Goal: Find specific page/section: Find specific page/section

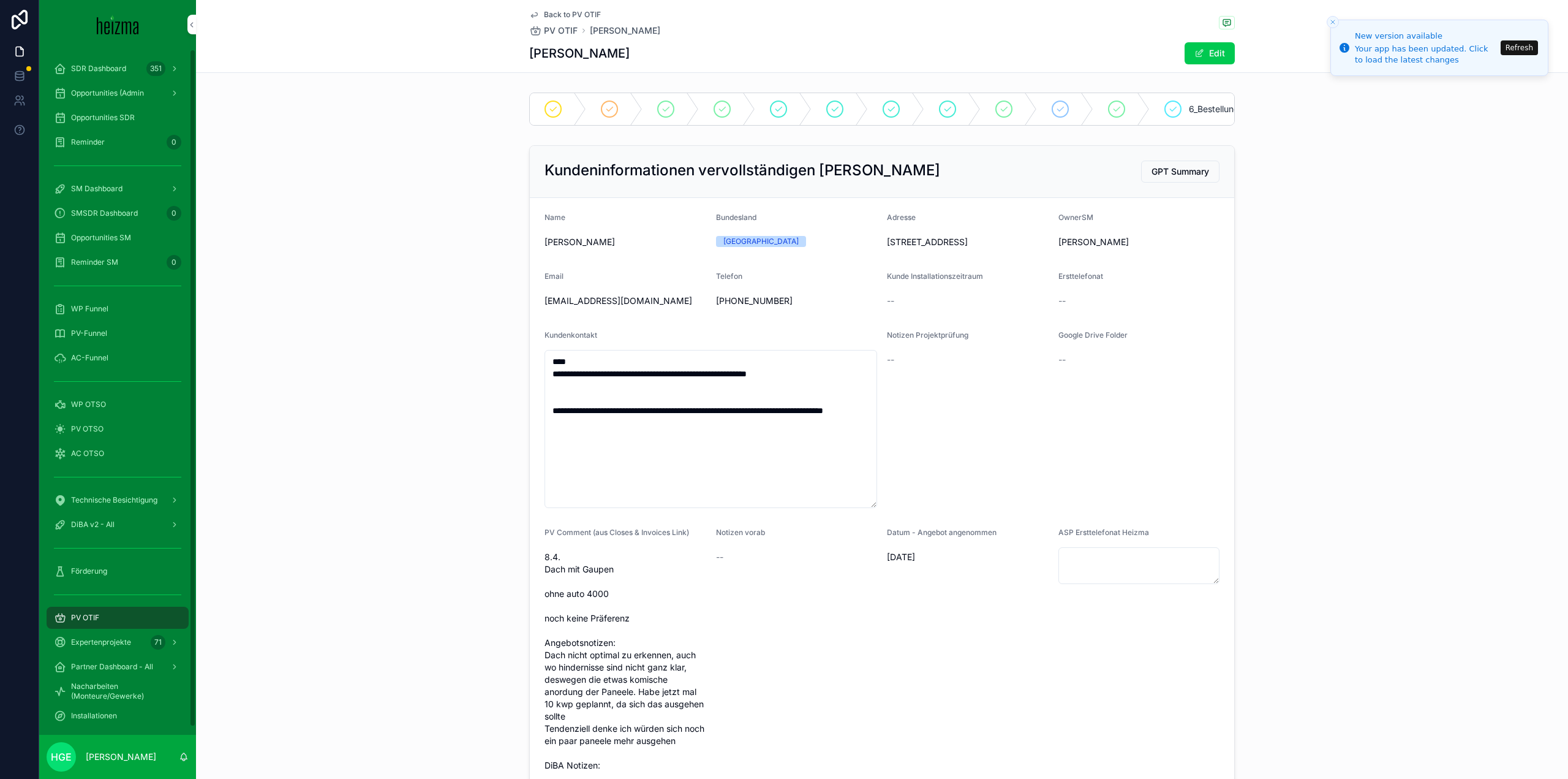
click at [106, 619] on div "PV OTIF" at bounding box center [118, 617] width 127 height 20
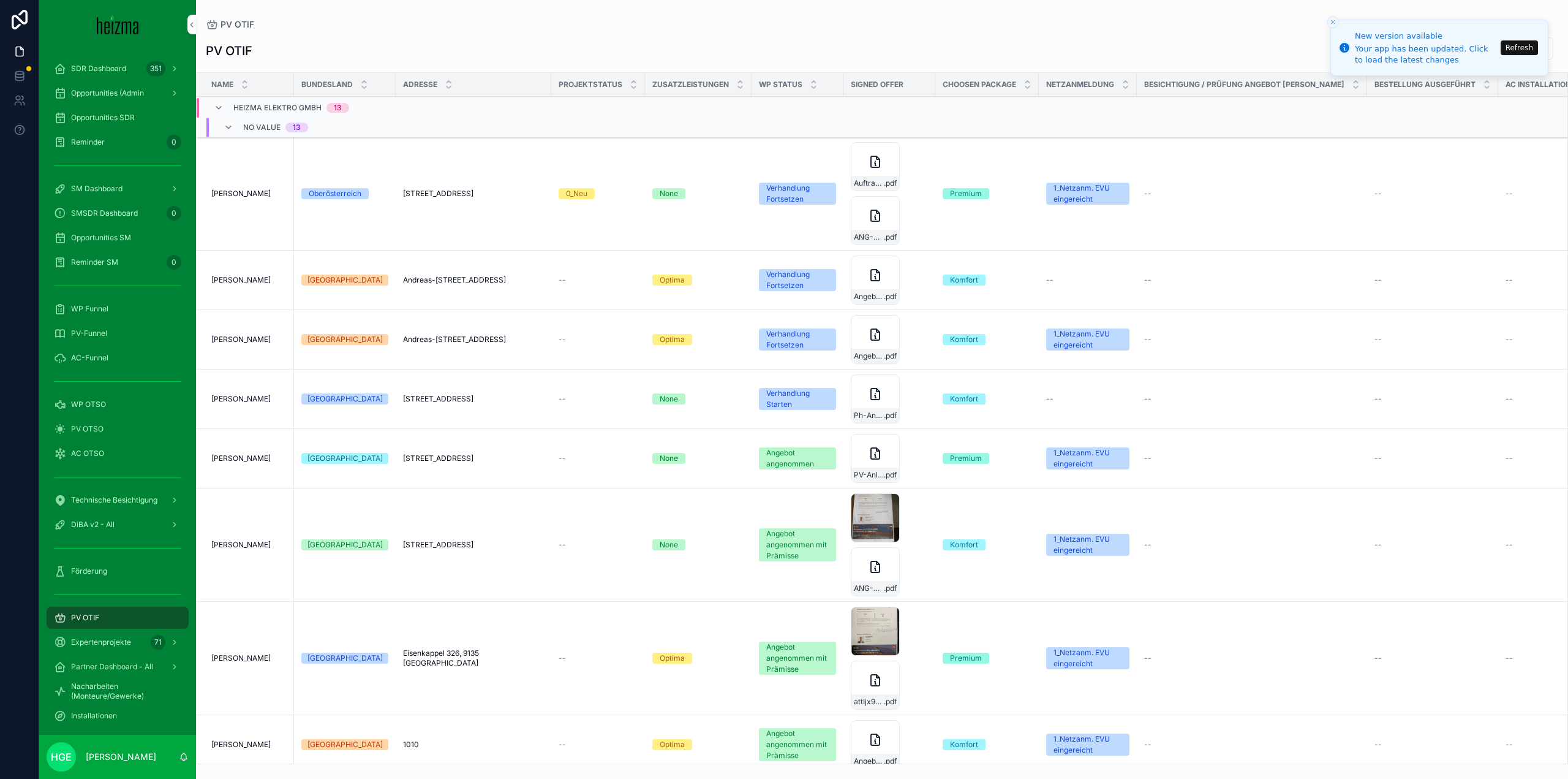
click at [1345, 49] on input "scrollable content" at bounding box center [1396, 49] width 101 height 17
type input "******"
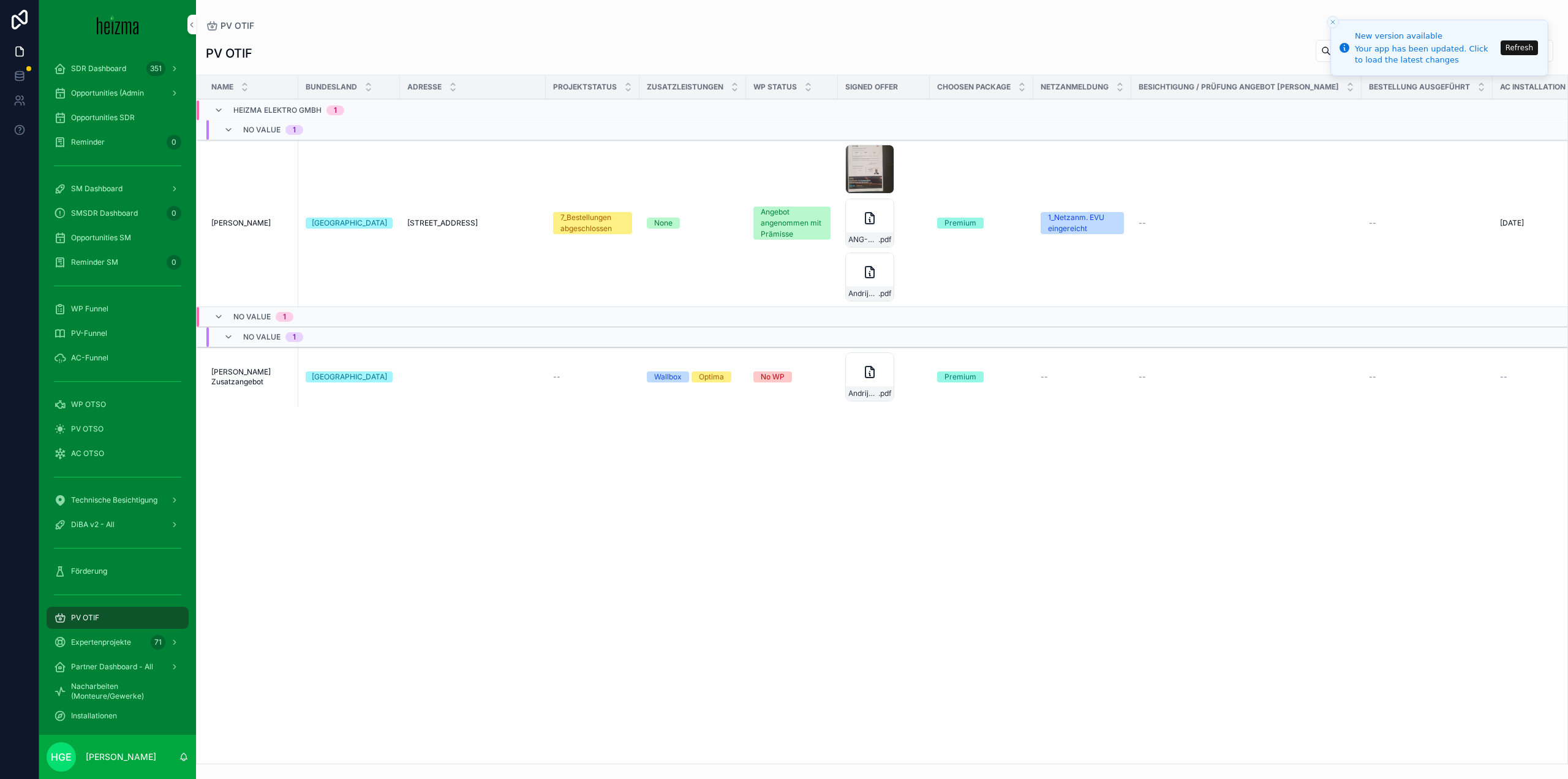
click at [252, 371] on span "[PERSON_NAME] Zusatzangebot" at bounding box center [251, 377] width 80 height 20
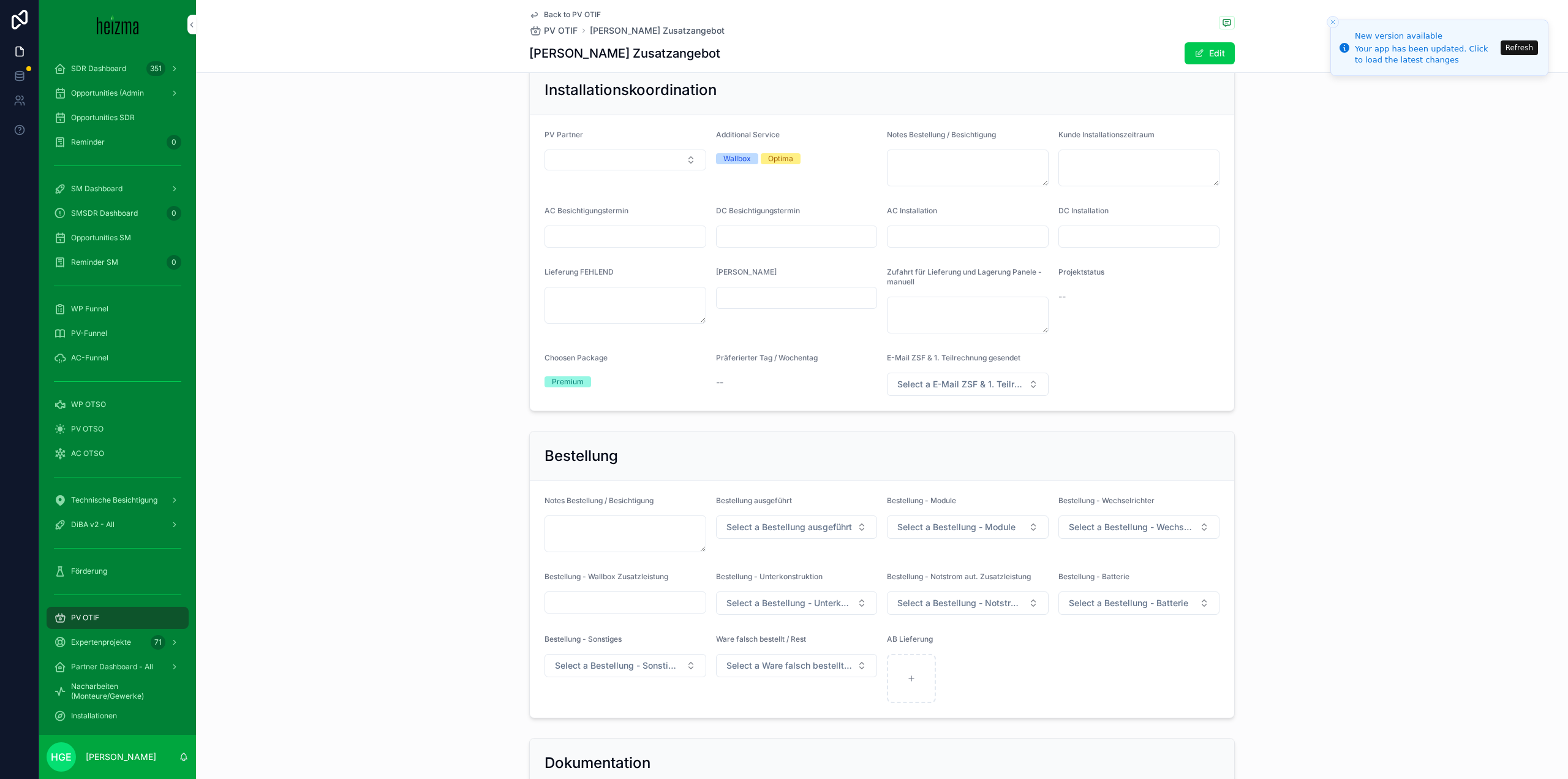
scroll to position [1749, 0]
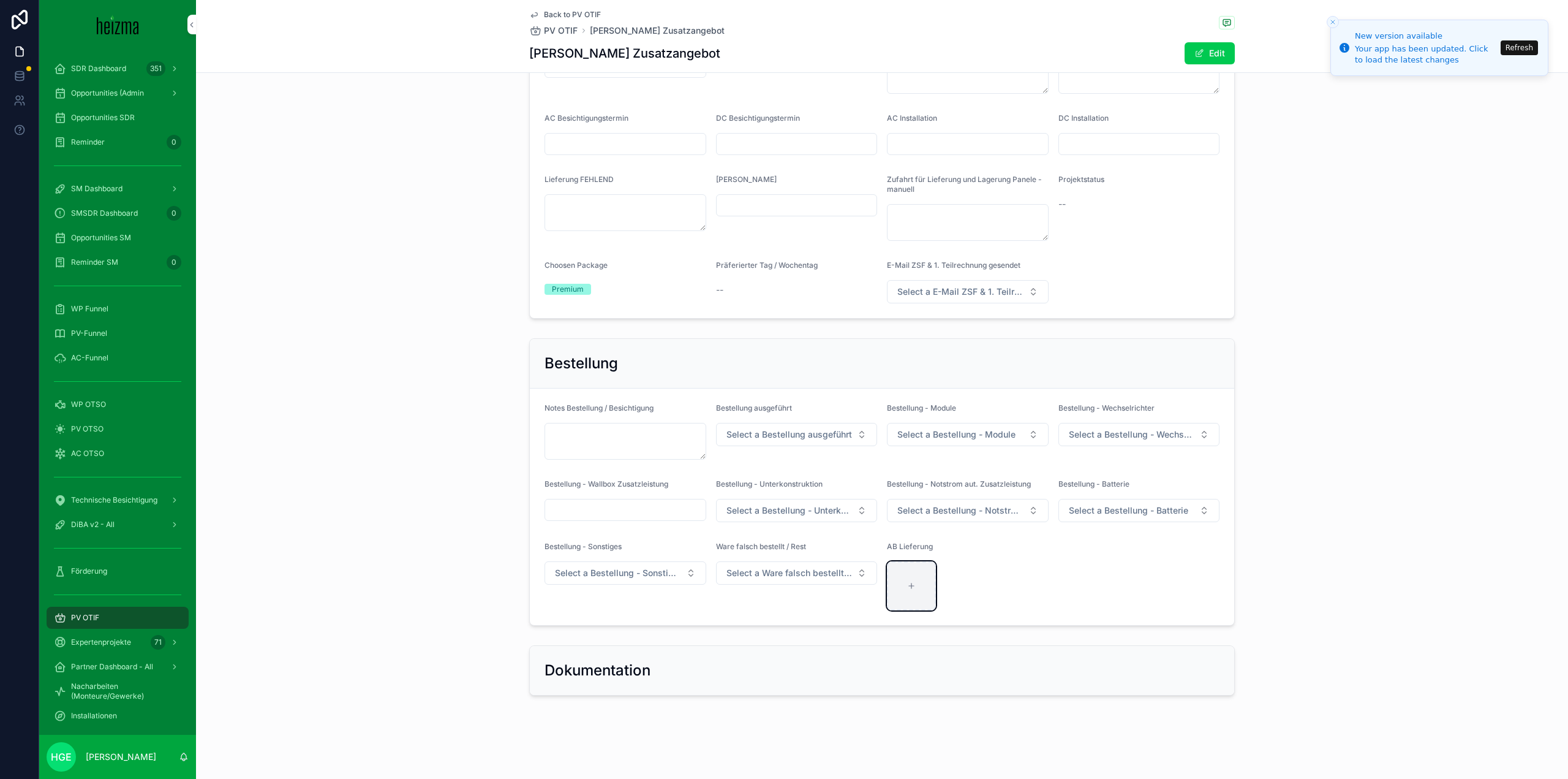
click at [916, 584] on div "scrollable content" at bounding box center [912, 586] width 49 height 49
type input "**********"
click at [778, 444] on button "Select a Bestellung ausgeführt" at bounding box center [797, 434] width 162 height 23
click at [753, 477] on div "ja" at bounding box center [791, 483] width 170 height 18
click at [936, 428] on button "Select a Bestellung - Module" at bounding box center [968, 434] width 162 height 23
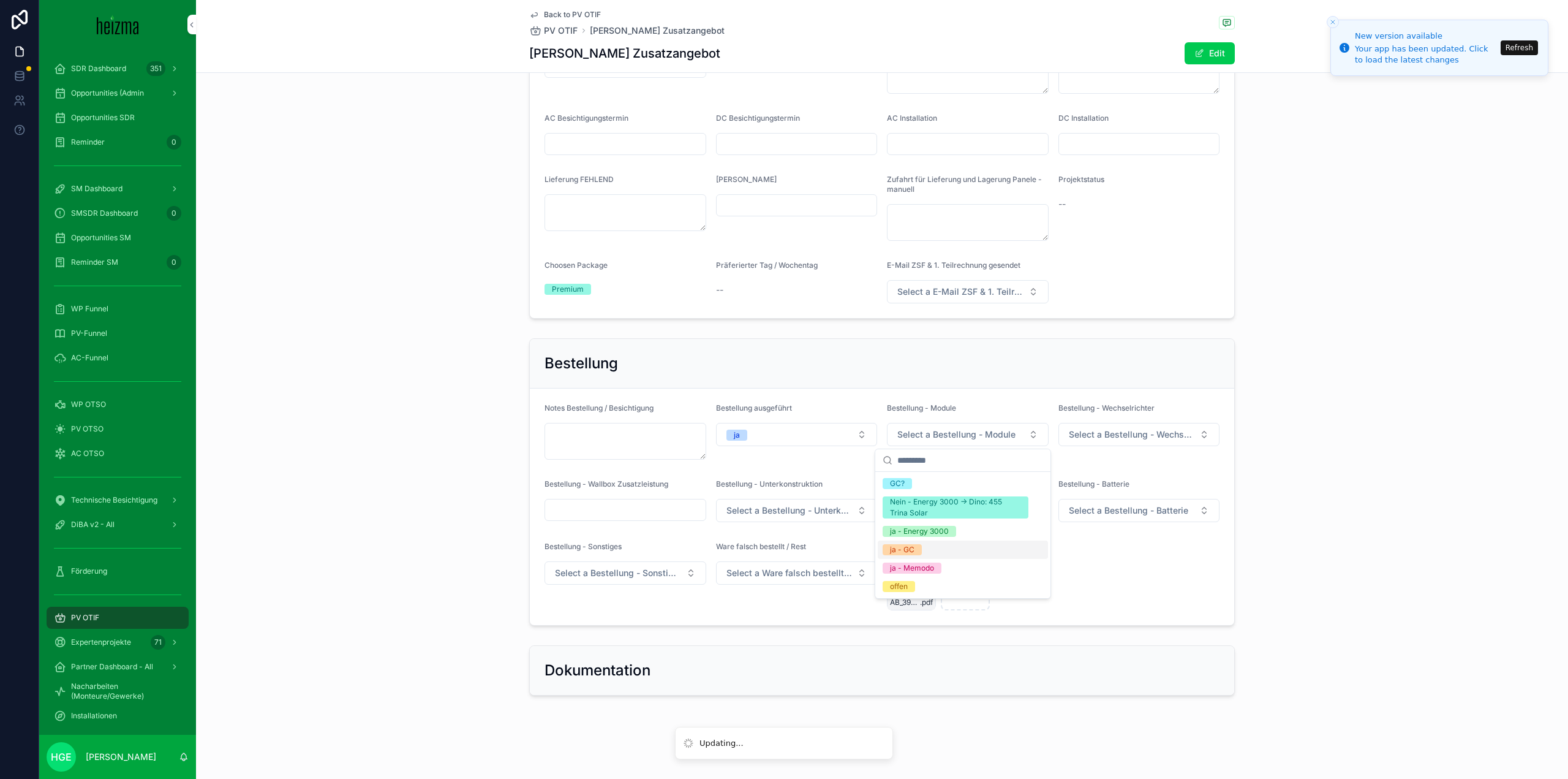
click at [922, 548] on div "ja - GC" at bounding box center [962, 549] width 170 height 18
click at [1106, 431] on span "Select a Bestellung - Wechselrichter" at bounding box center [1132, 434] width 126 height 12
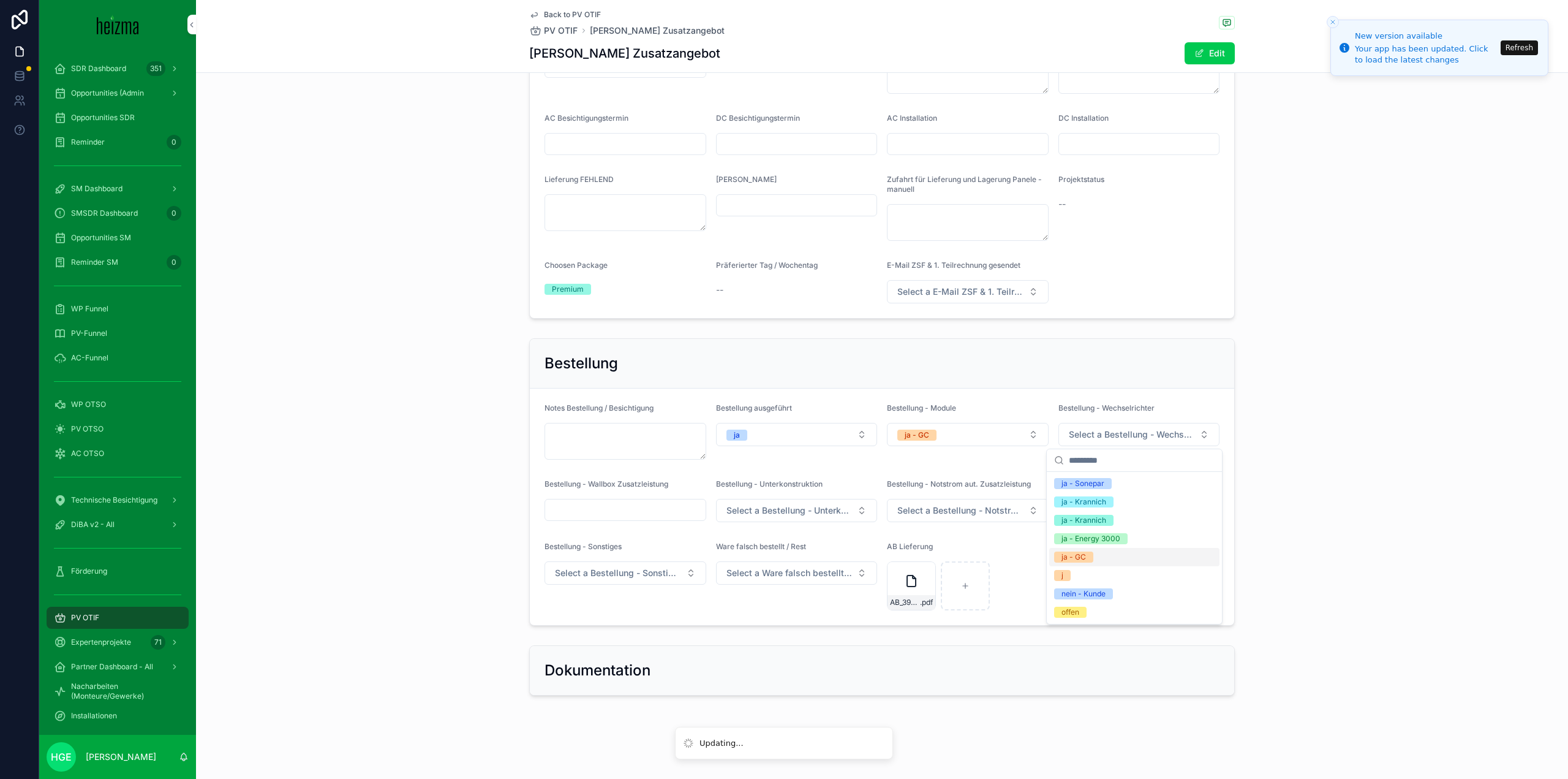
click at [1065, 558] on div "ja - GC" at bounding box center [1074, 557] width 25 height 11
click at [828, 502] on button "Select a Bestellung - Unterkonstruktion" at bounding box center [797, 510] width 162 height 23
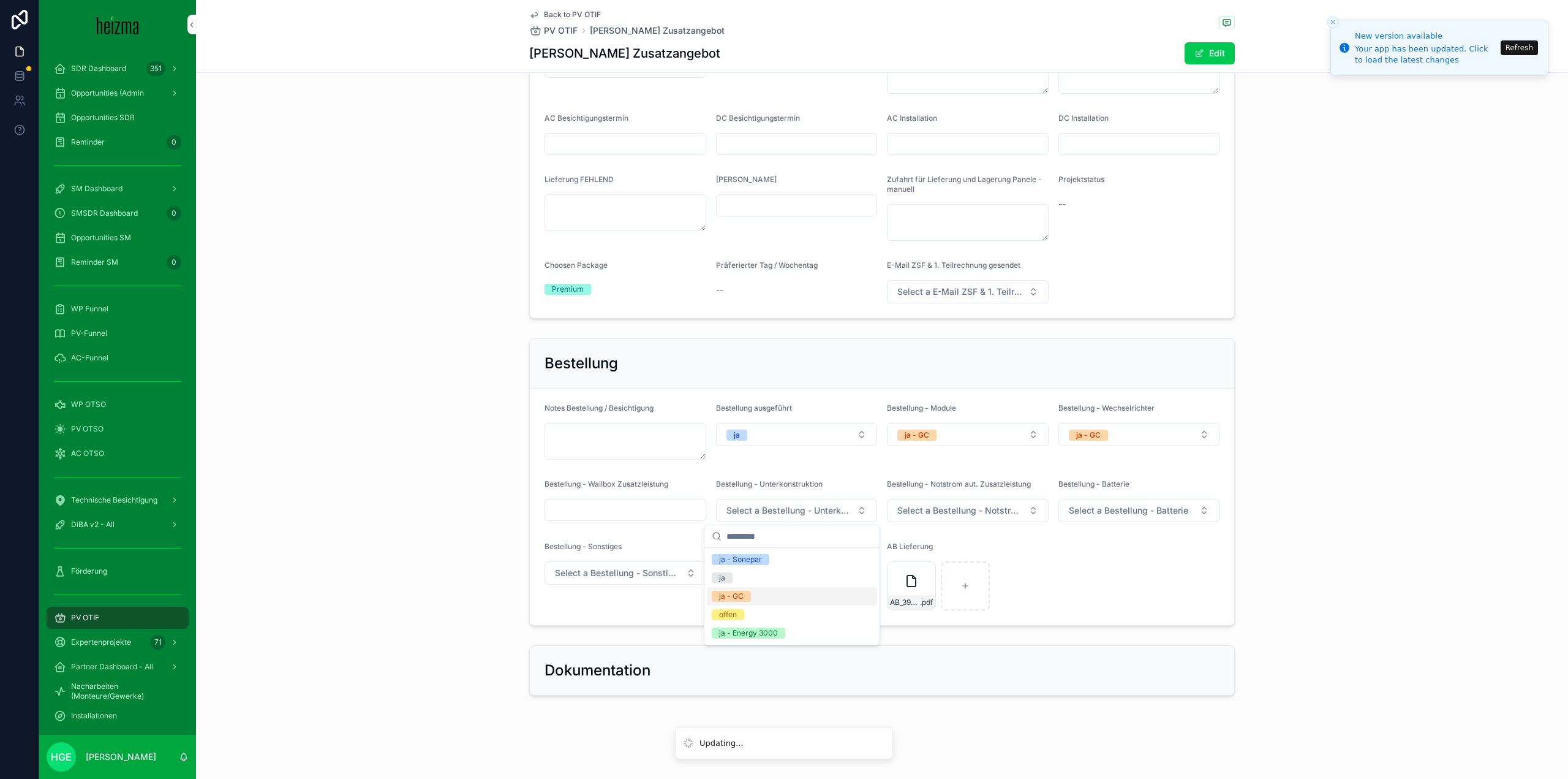
click at [764, 596] on div "ja - GC" at bounding box center [791, 595] width 170 height 18
click at [988, 514] on span "Select a Bestellung - Notstrom aut. Zusatzleistung" at bounding box center [960, 510] width 126 height 12
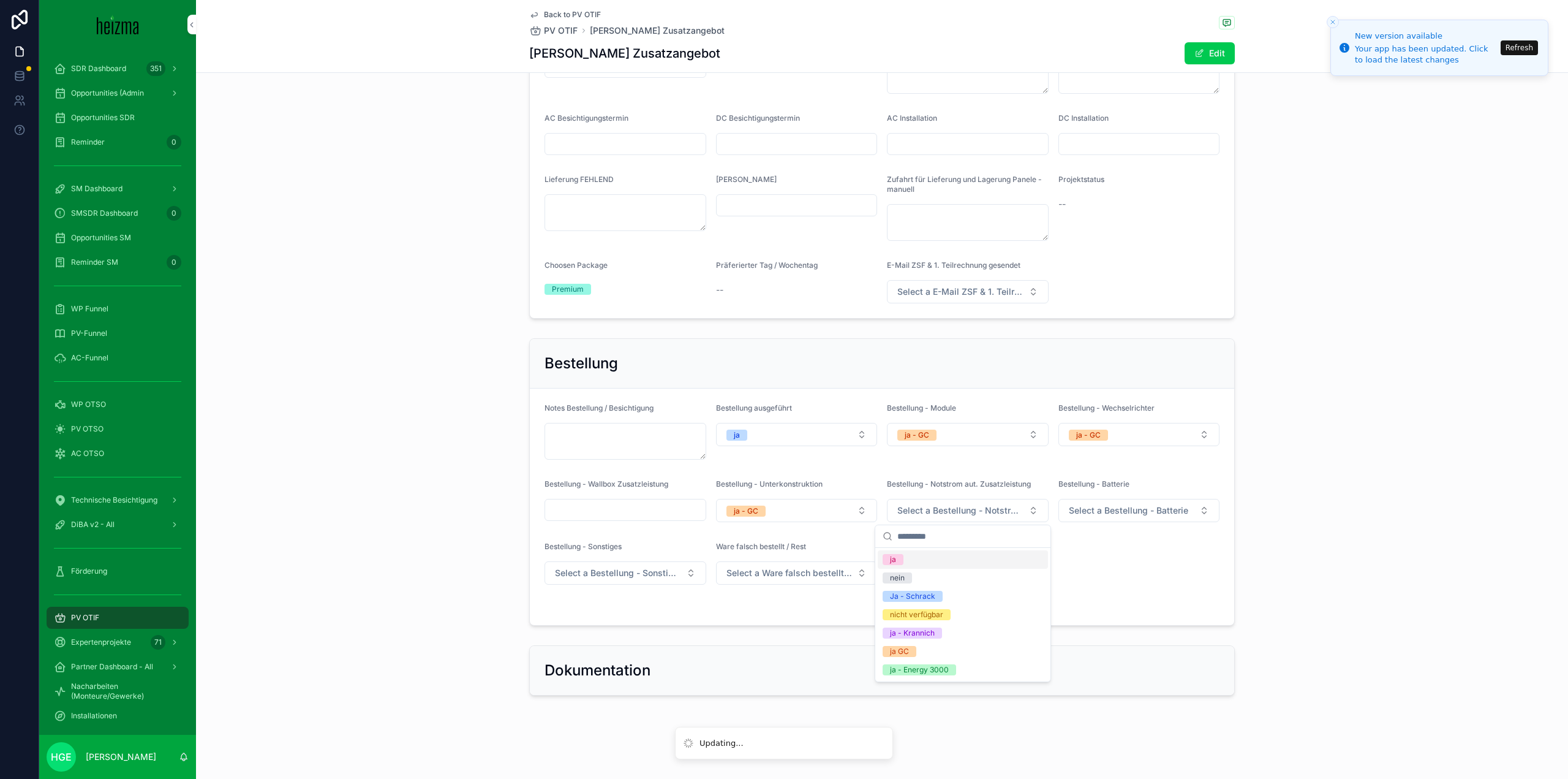
click at [1269, 555] on div "Bestellung Notes Bestellung / Besichtigung Bestellung ausgeführt ja Bestellung …" at bounding box center [881, 481] width 1372 height 297
click at [1166, 511] on span "Select a Bestellung - Batterie" at bounding box center [1129, 510] width 120 height 12
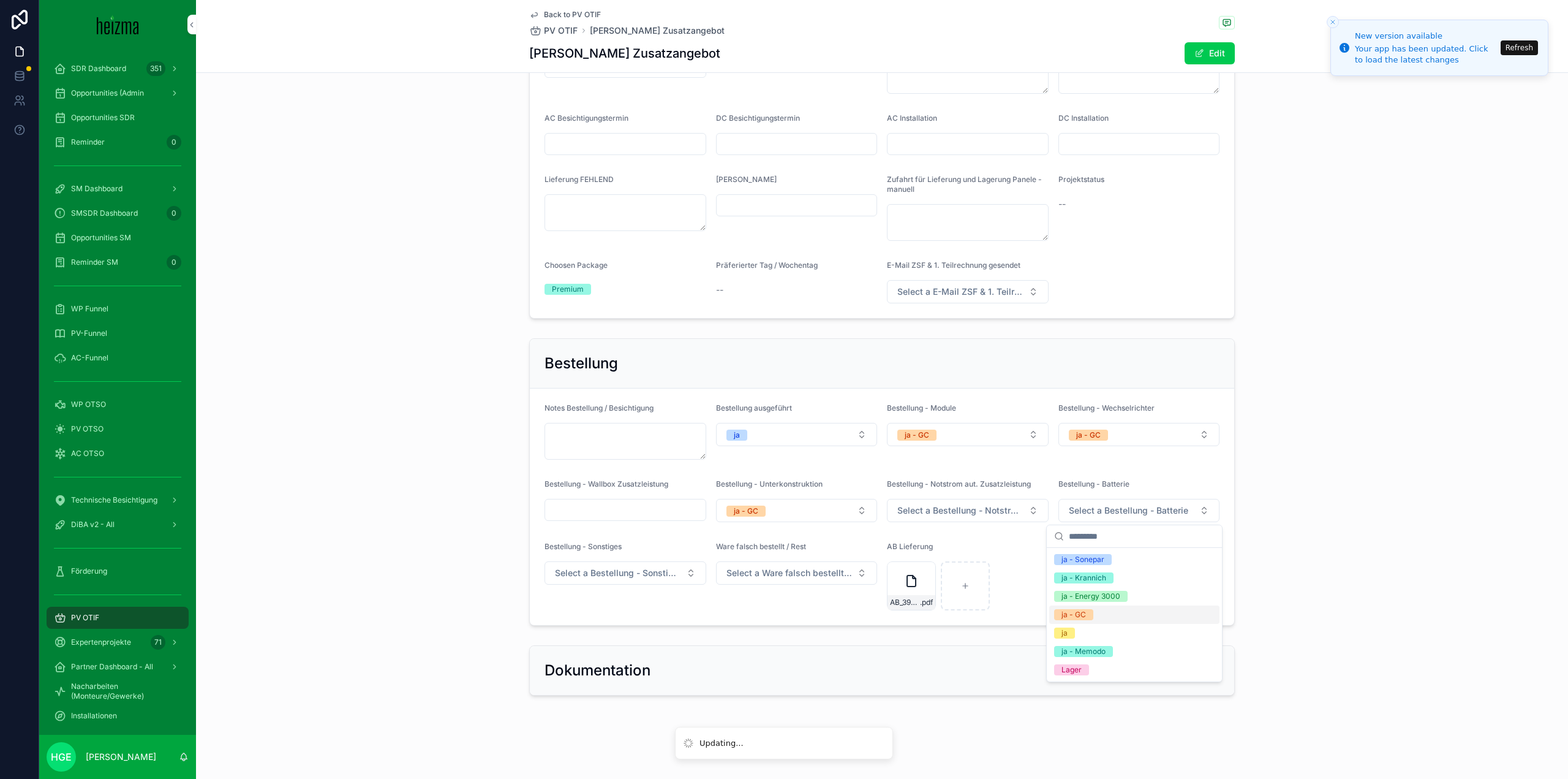
click at [1094, 613] on div "ja - GC" at bounding box center [1133, 613] width 170 height 18
click at [927, 620] on form "Notes Bestellung / Besichtigung Bestellung ausgeführt ja Bestellung - Module ja…" at bounding box center [881, 506] width 705 height 237
click at [974, 589] on div "scrollable content" at bounding box center [965, 586] width 49 height 49
type input "**********"
click at [909, 575] on icon "scrollable content" at bounding box center [911, 580] width 14 height 14
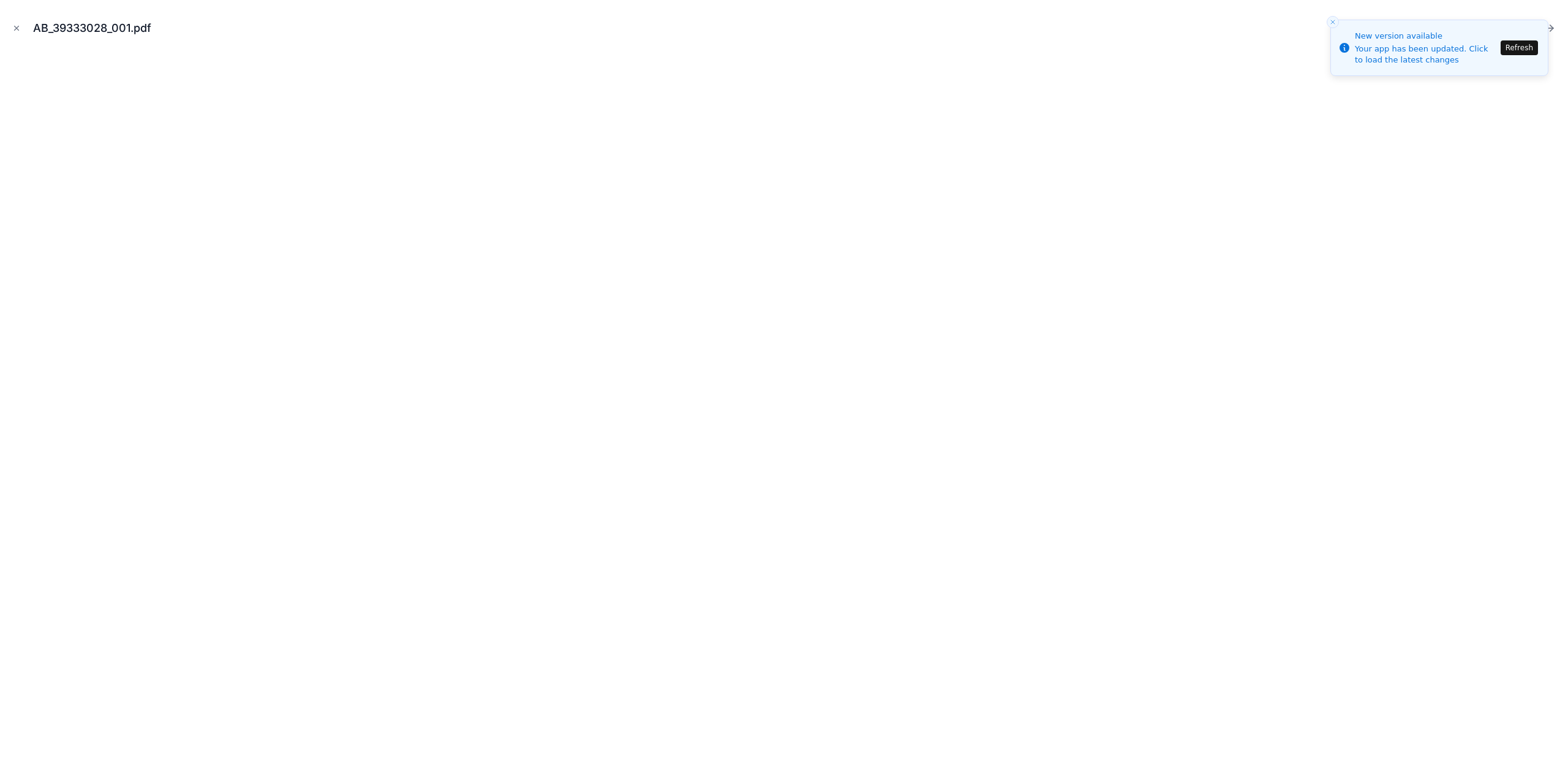
click at [1334, 22] on icon "Close toast" at bounding box center [1333, 22] width 8 height 8
click at [14, 28] on icon "Close modal" at bounding box center [16, 28] width 9 height 9
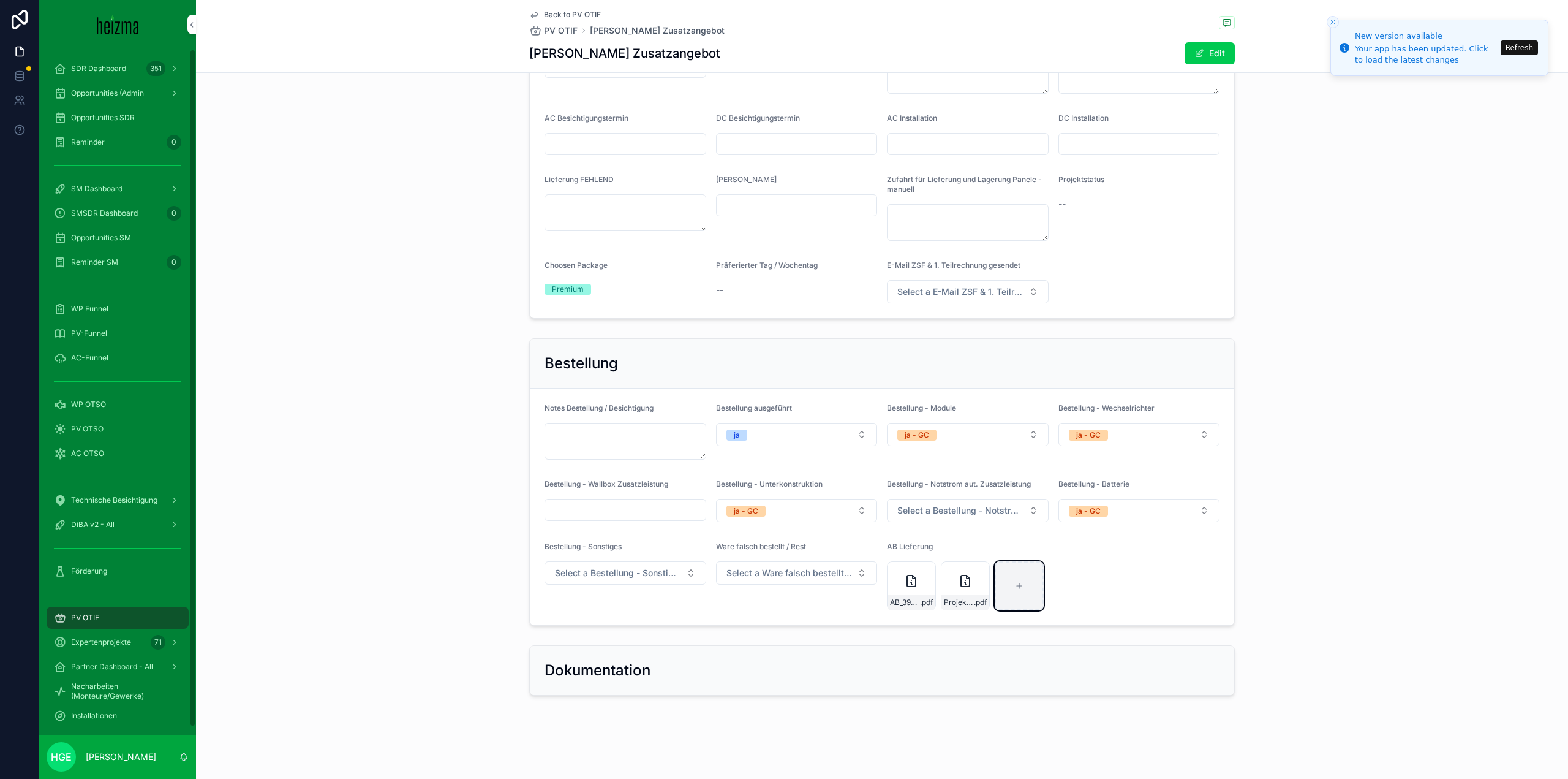
click at [1036, 595] on div "scrollable content" at bounding box center [1019, 586] width 49 height 49
type input "**********"
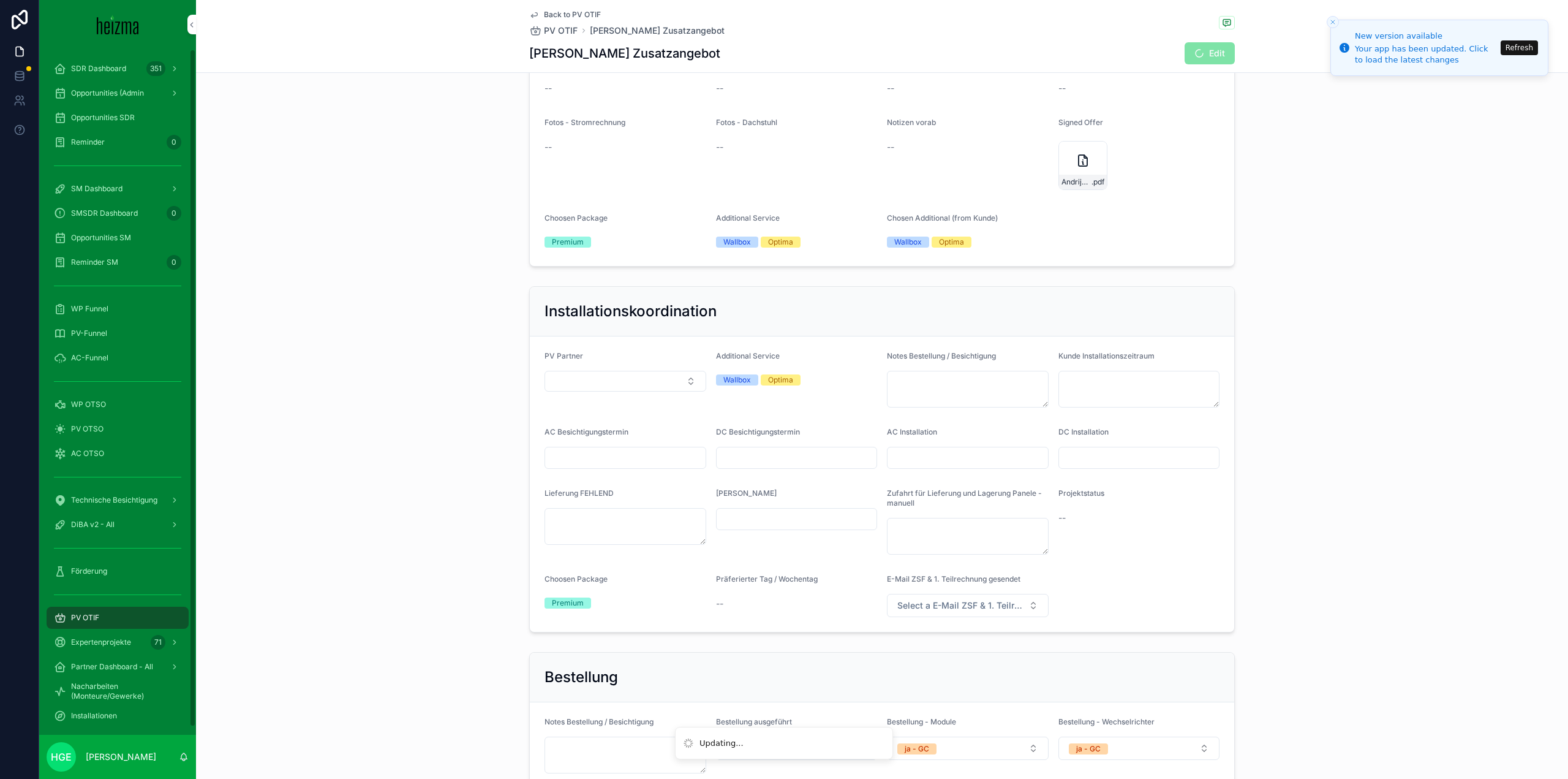
scroll to position [1381, 0]
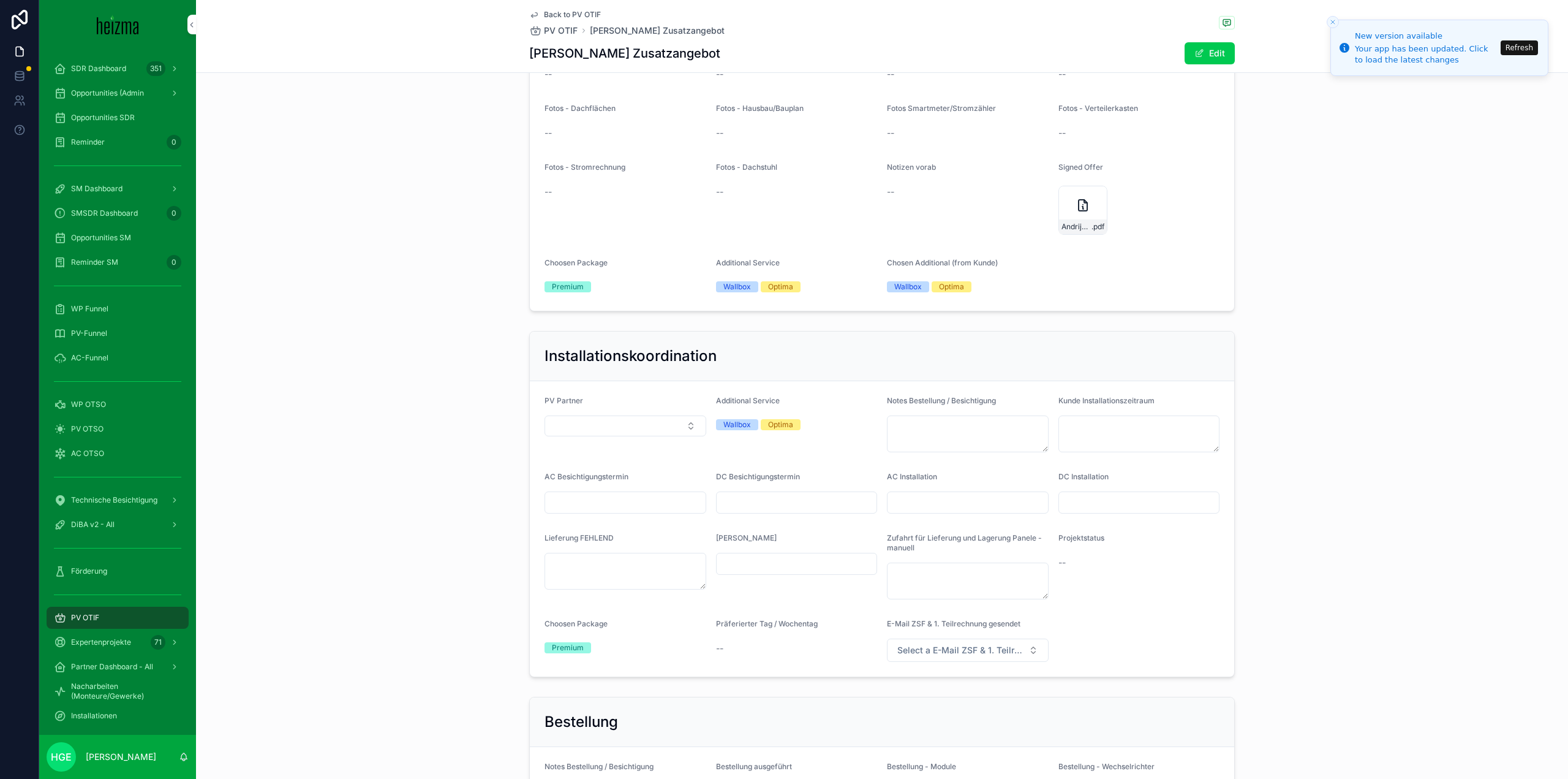
drag, startPoint x: 104, startPoint y: 516, endPoint x: 199, endPoint y: 511, distance: 95.1
click at [104, 516] on div "DiBA v2 - All" at bounding box center [118, 524] width 127 height 20
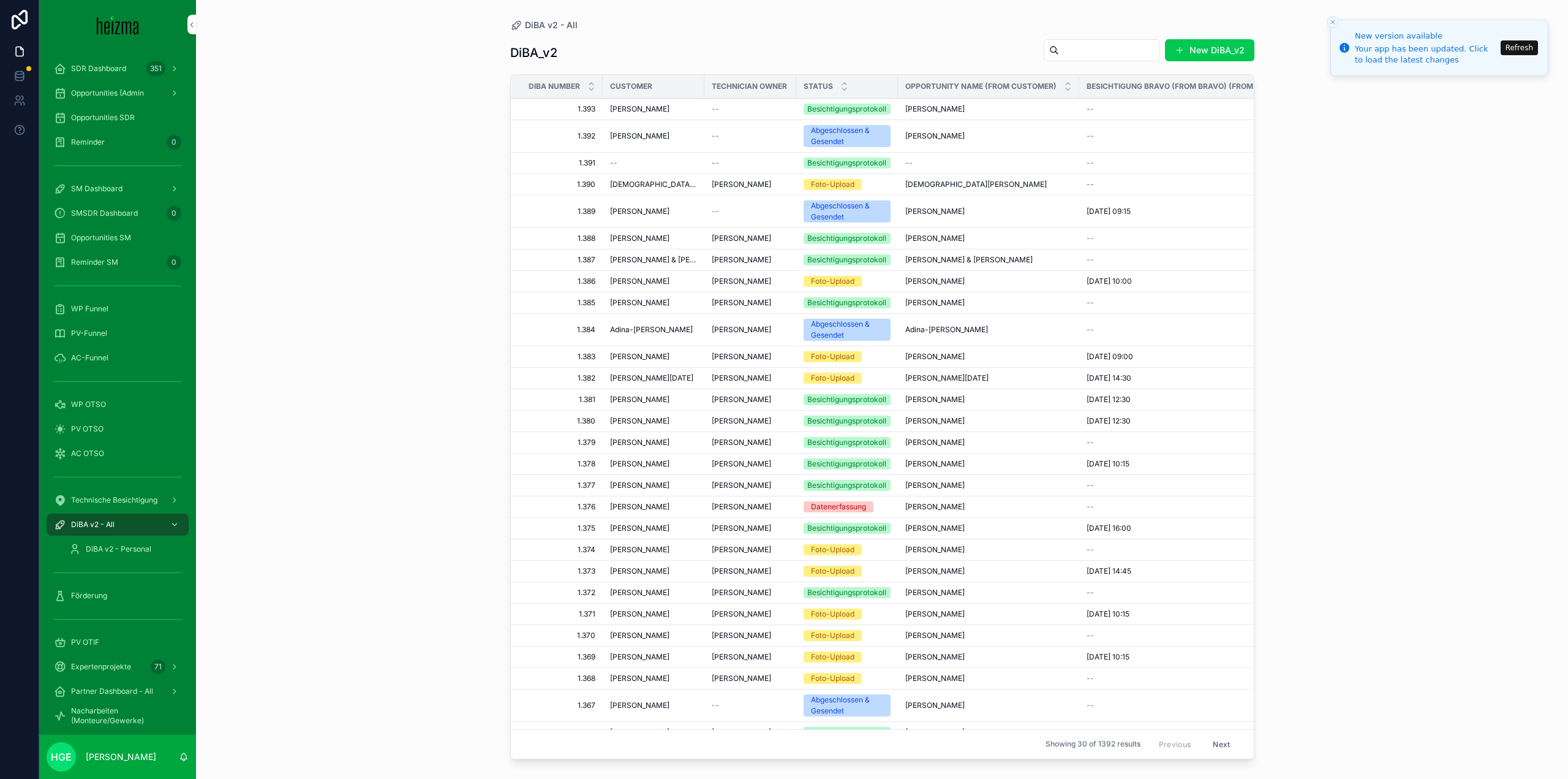
drag, startPoint x: 1047, startPoint y: 45, endPoint x: 1041, endPoint y: 49, distance: 7.2
click at [1059, 45] on input "scrollable content" at bounding box center [1110, 50] width 101 height 17
type input "********"
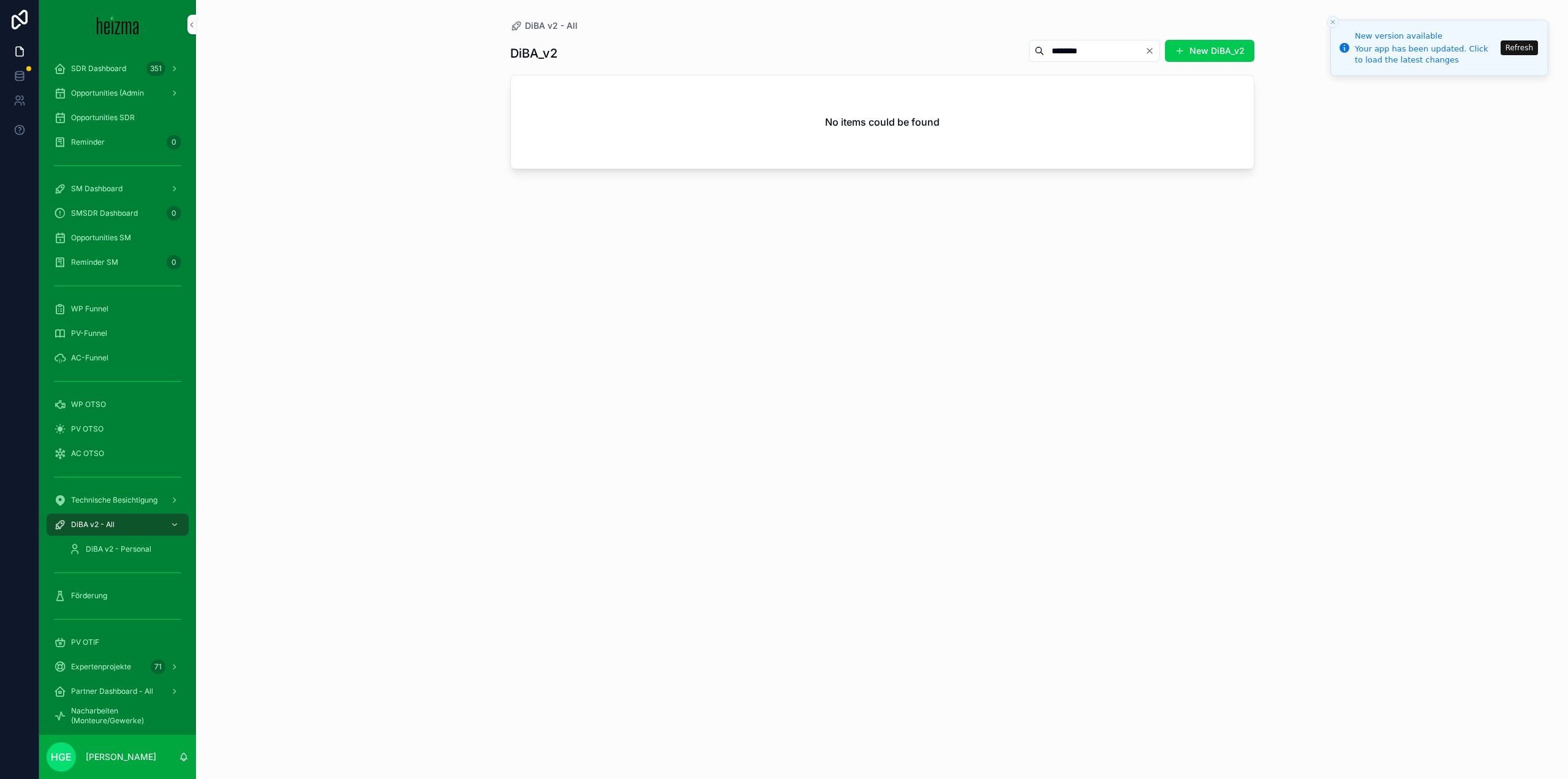
click at [99, 335] on span "PV-Funnel" at bounding box center [89, 333] width 36 height 10
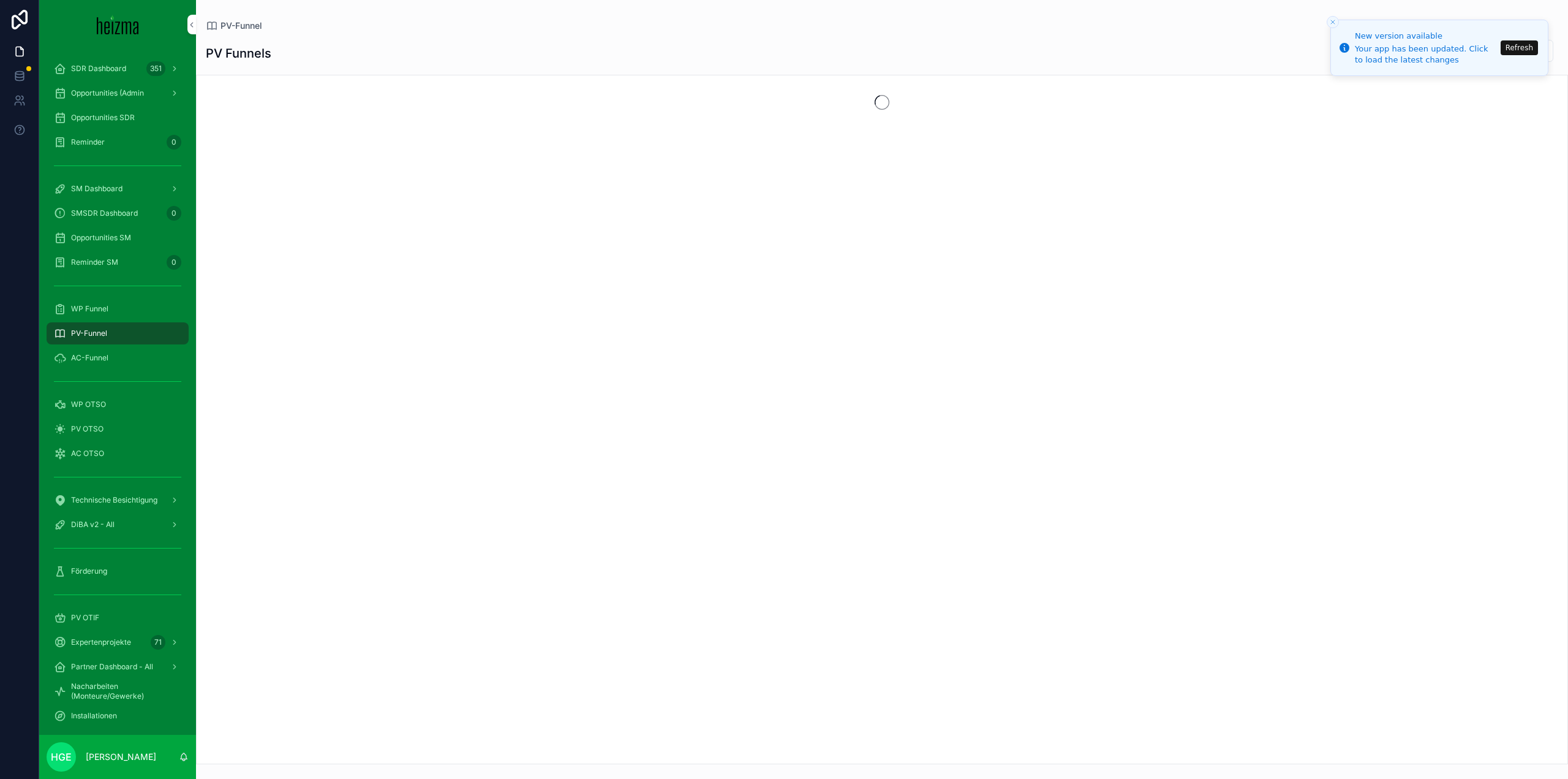
click at [1510, 50] on button "Refresh" at bounding box center [1519, 48] width 37 height 14
click at [1479, 52] on input "scrollable content" at bounding box center [1502, 50] width 101 height 17
type input "****"
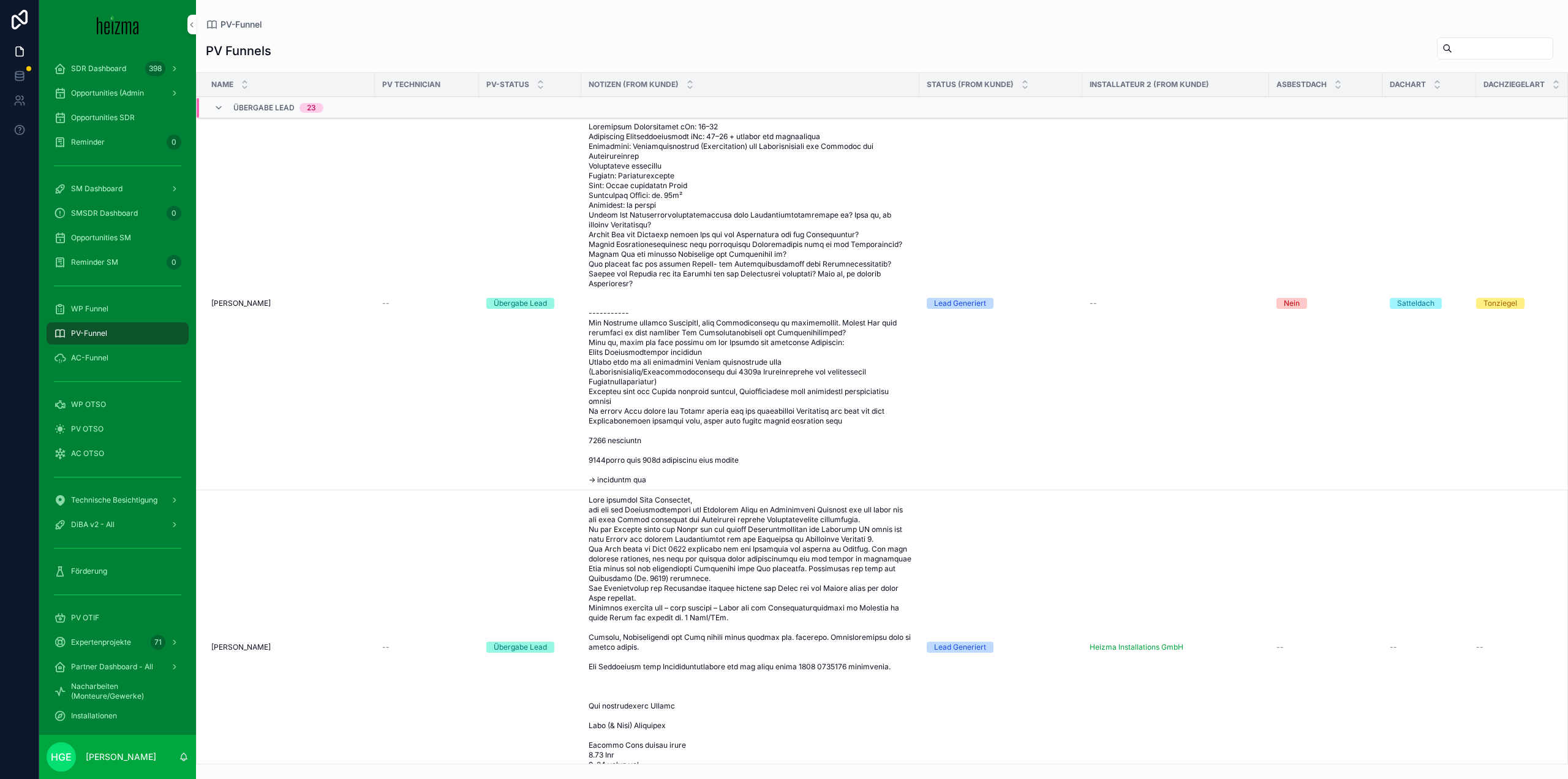
drag, startPoint x: 1470, startPoint y: 35, endPoint x: 1467, endPoint y: 46, distance: 11.4
click at [1468, 42] on div "PV Funnels Name PV Technician PV-Status Notizen (from Kunde) Status (from Kunde…" at bounding box center [881, 397] width 1372 height 734
click at [1467, 48] on input "scrollable content" at bounding box center [1502, 49] width 101 height 17
type input "*********"
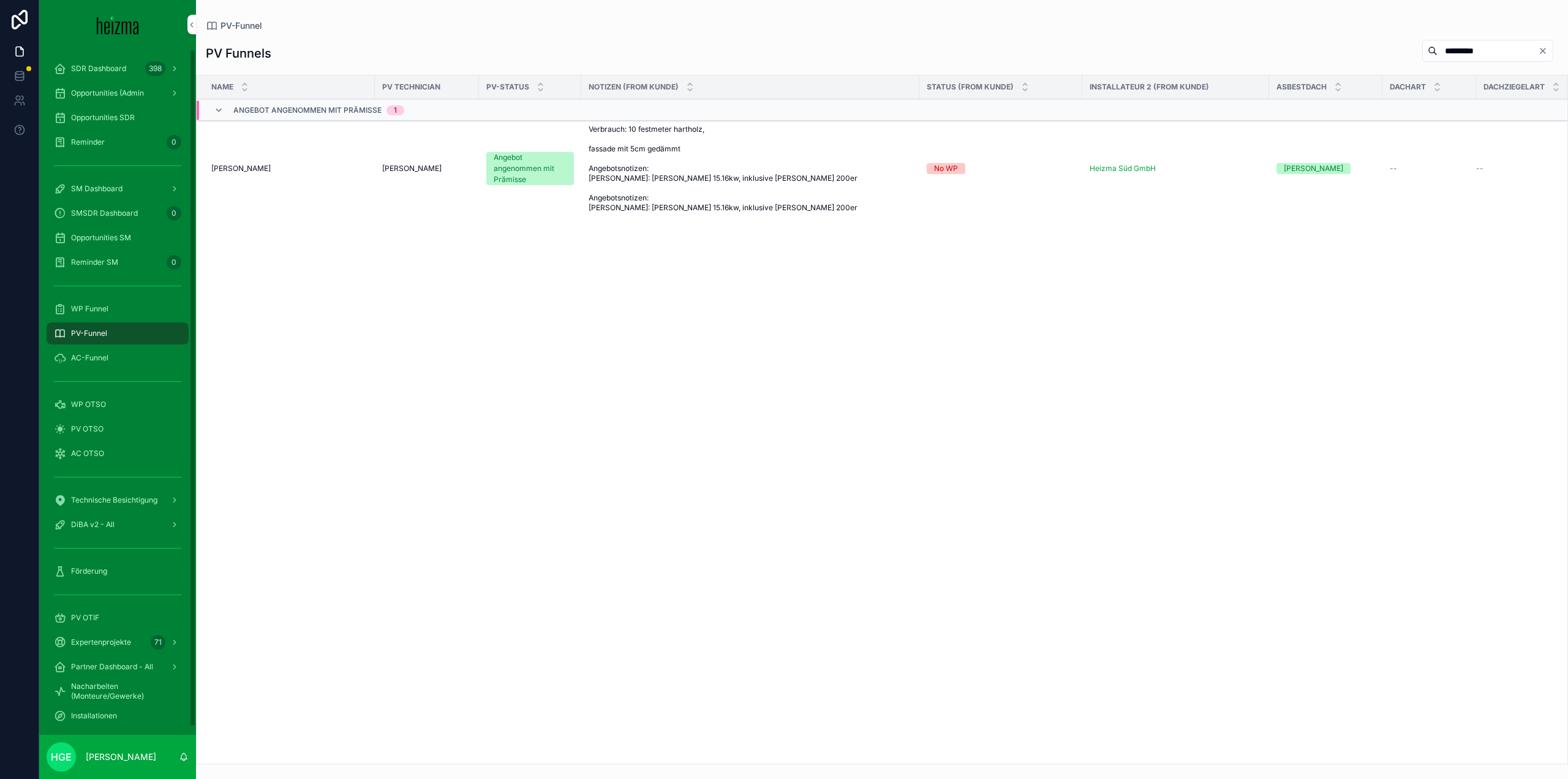
click at [231, 164] on span "Peter Grosz" at bounding box center [241, 168] width 59 height 10
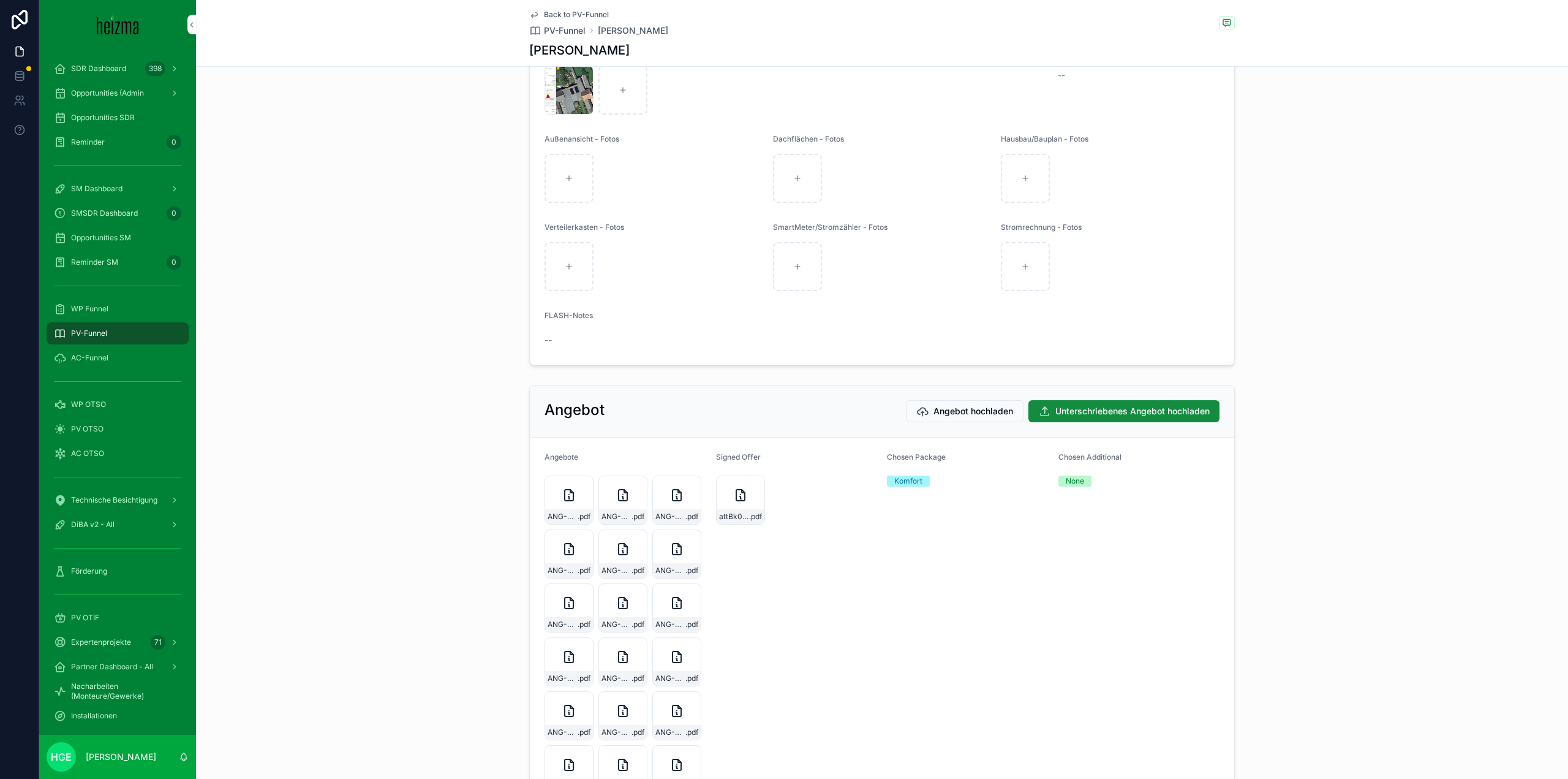
scroll to position [2083, 0]
click at [745, 517] on div "attBk0qGhIxV3ukEg11325-ANG-PV-3049-Grosz-2025-07-24 .pdf" at bounding box center [741, 514] width 48 height 14
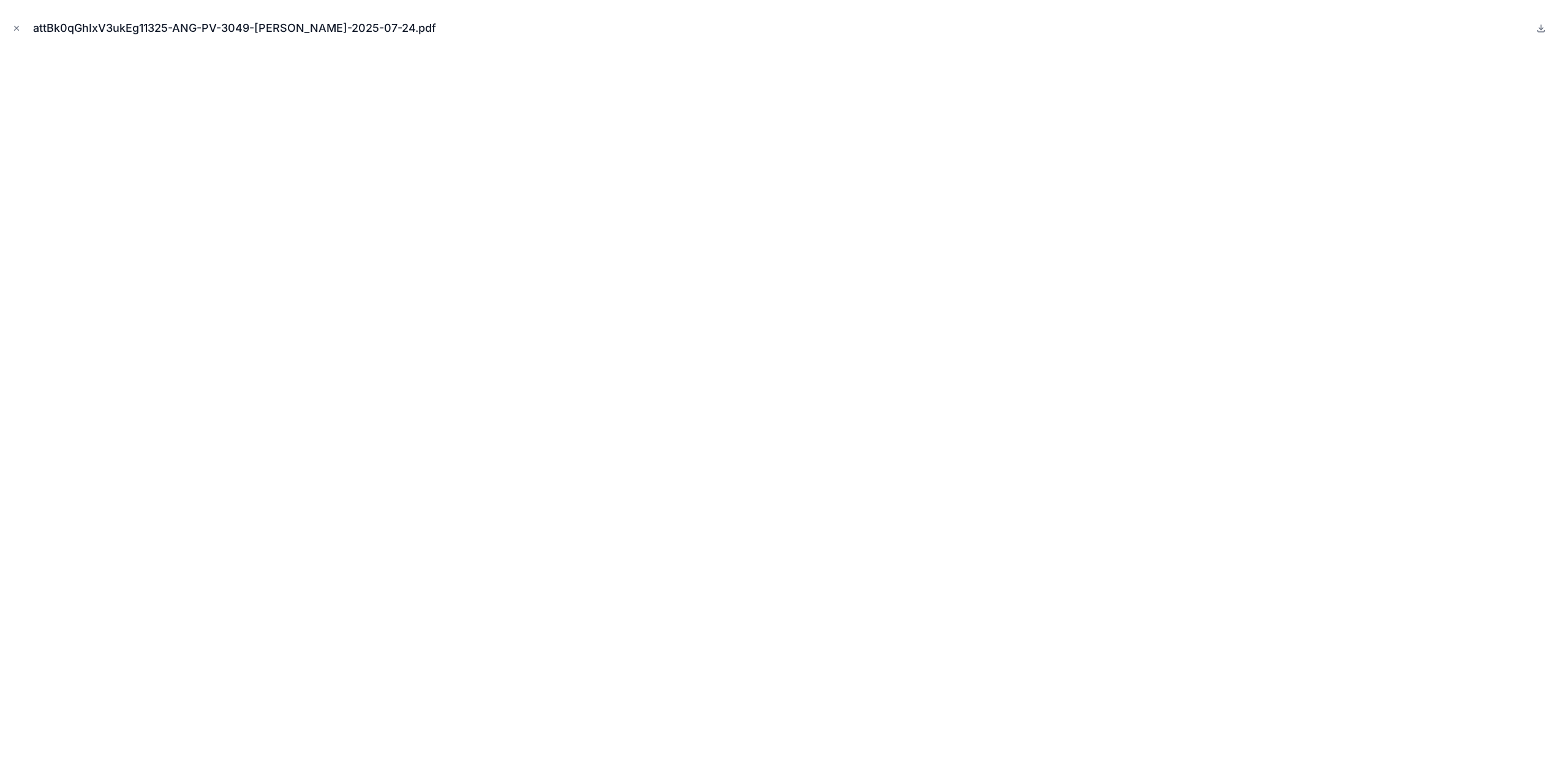
drag, startPoint x: 19, startPoint y: 27, endPoint x: 281, endPoint y: 6, distance: 262.8
click at [19, 27] on icon "Close modal" at bounding box center [16, 28] width 9 height 9
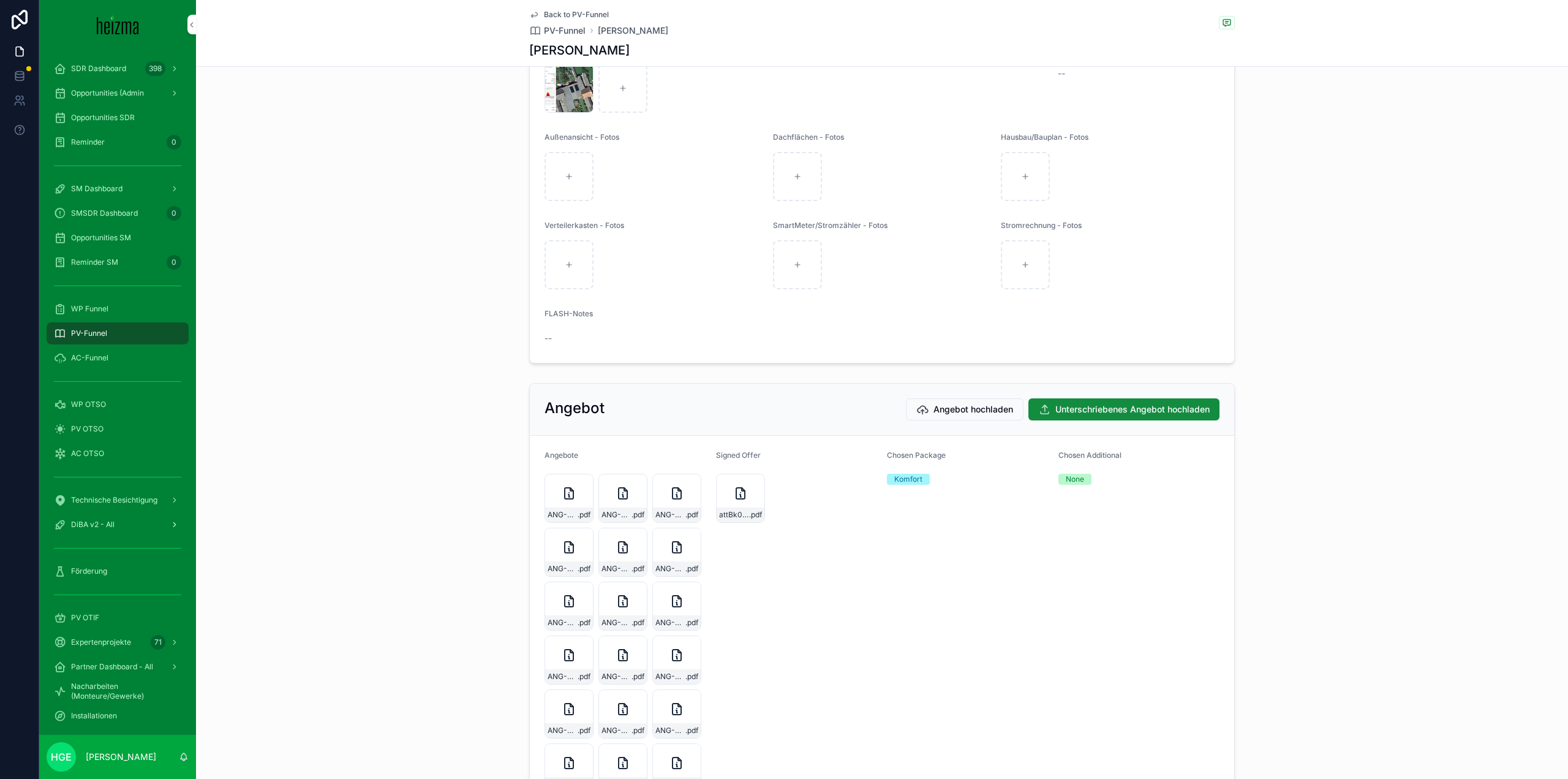
click at [107, 523] on span "DiBA v2 - All" at bounding box center [93, 524] width 44 height 10
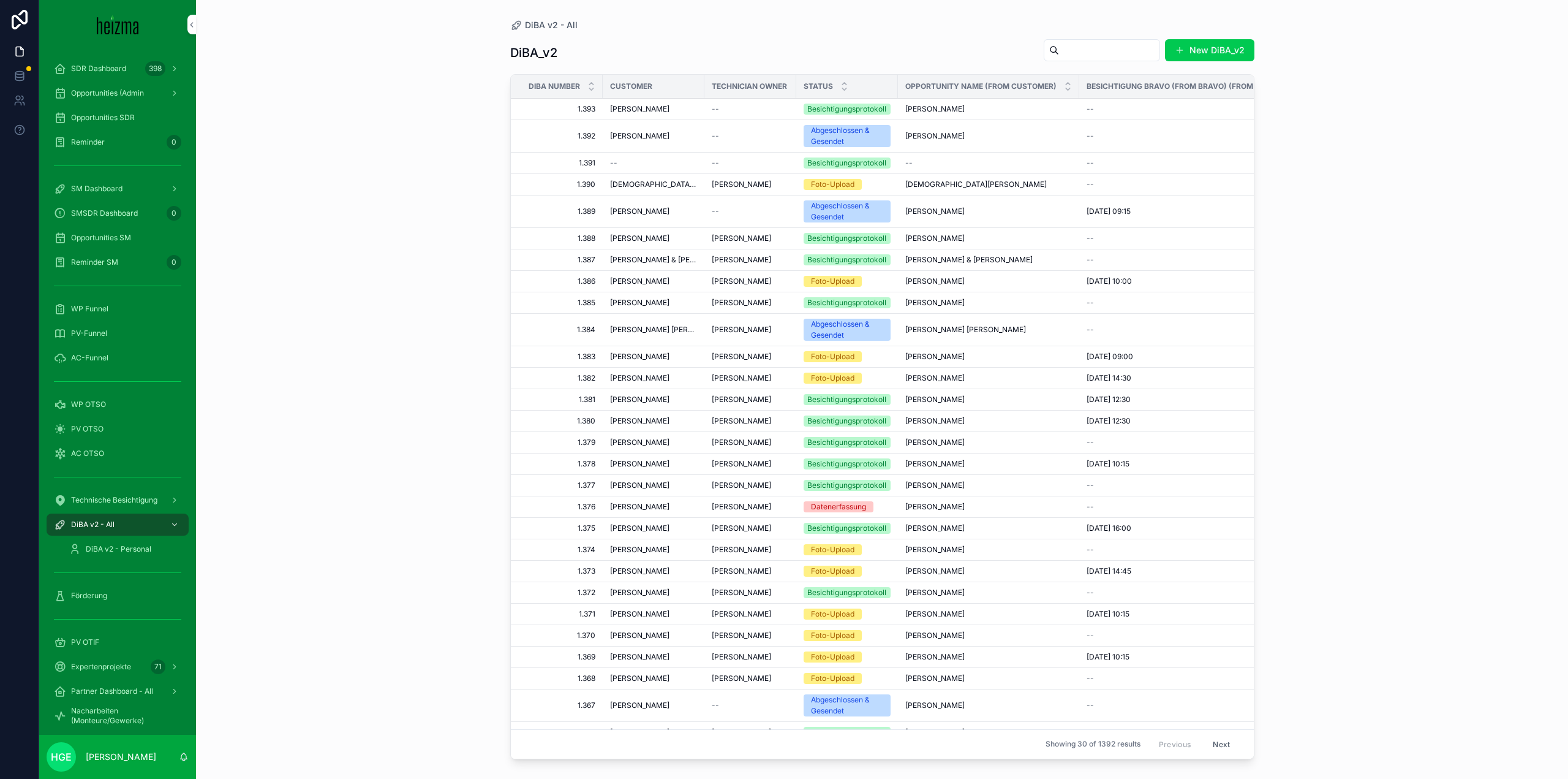
click at [1085, 49] on input "scrollable content" at bounding box center [1110, 50] width 101 height 17
type input "**********"
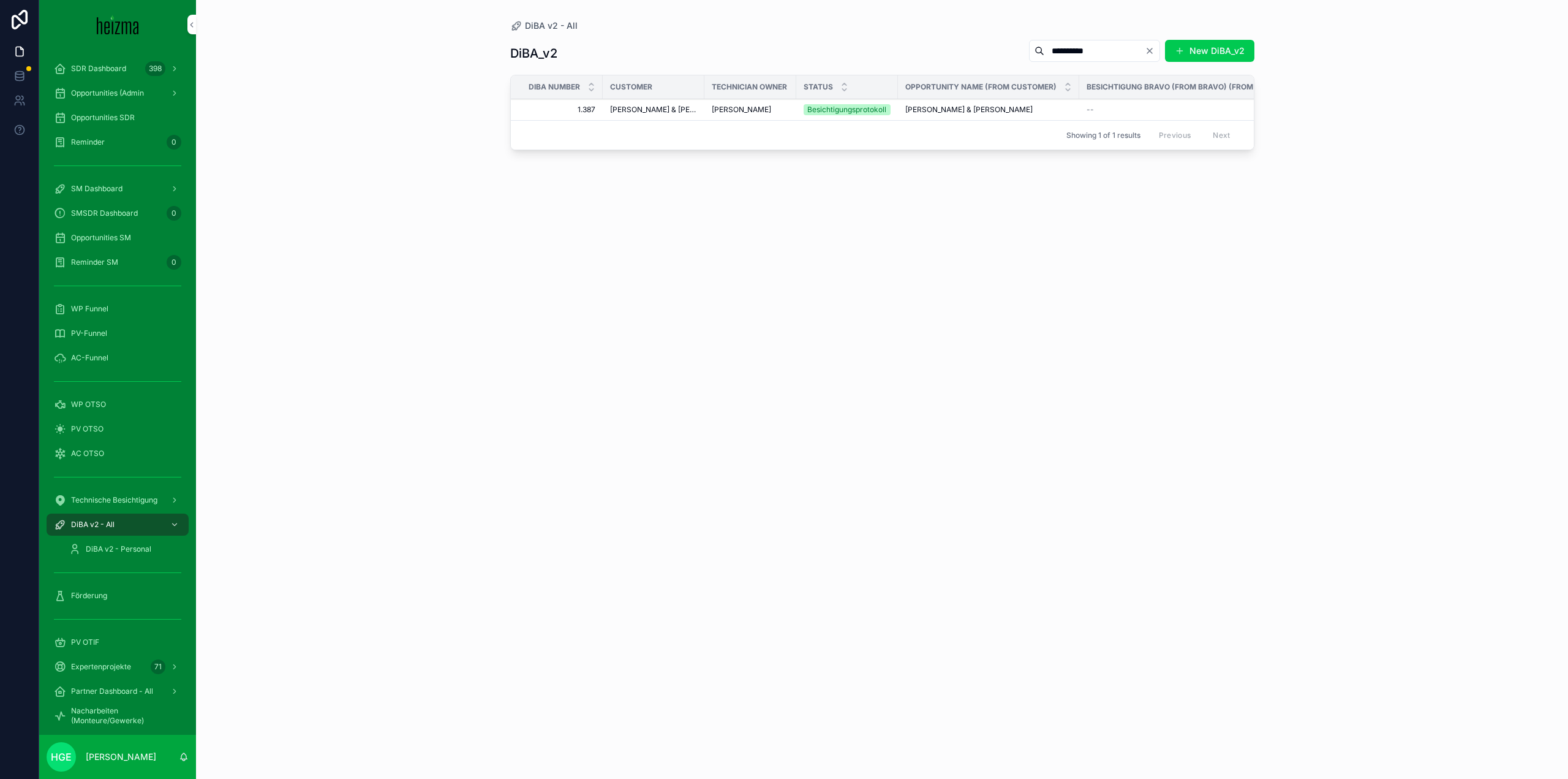
click at [617, 115] on td "[PERSON_NAME] & [PERSON_NAME]" at bounding box center [653, 109] width 102 height 22
click at [629, 106] on span "[PERSON_NAME] & [PERSON_NAME]" at bounding box center [653, 109] width 87 height 10
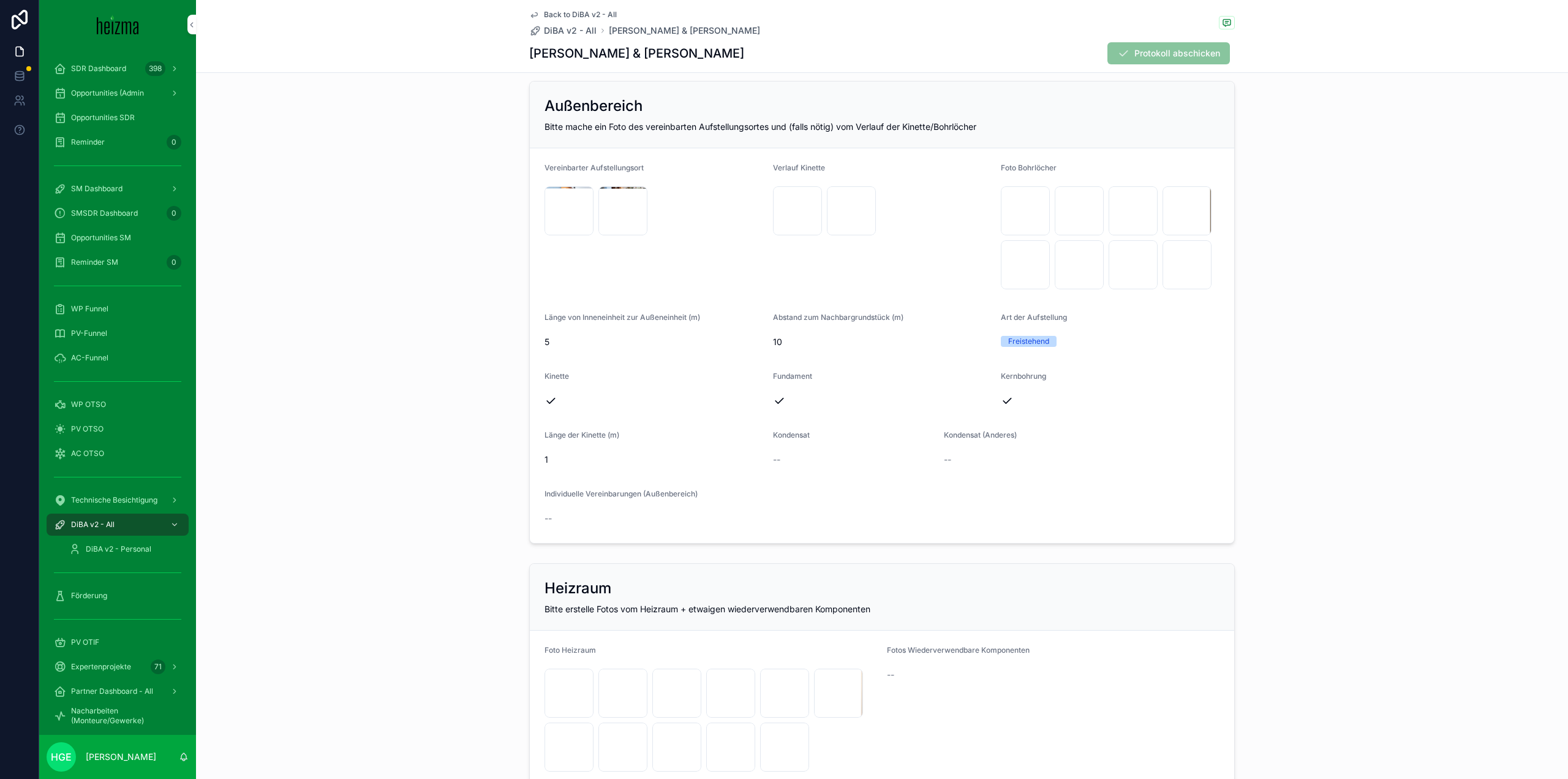
scroll to position [1470, 0]
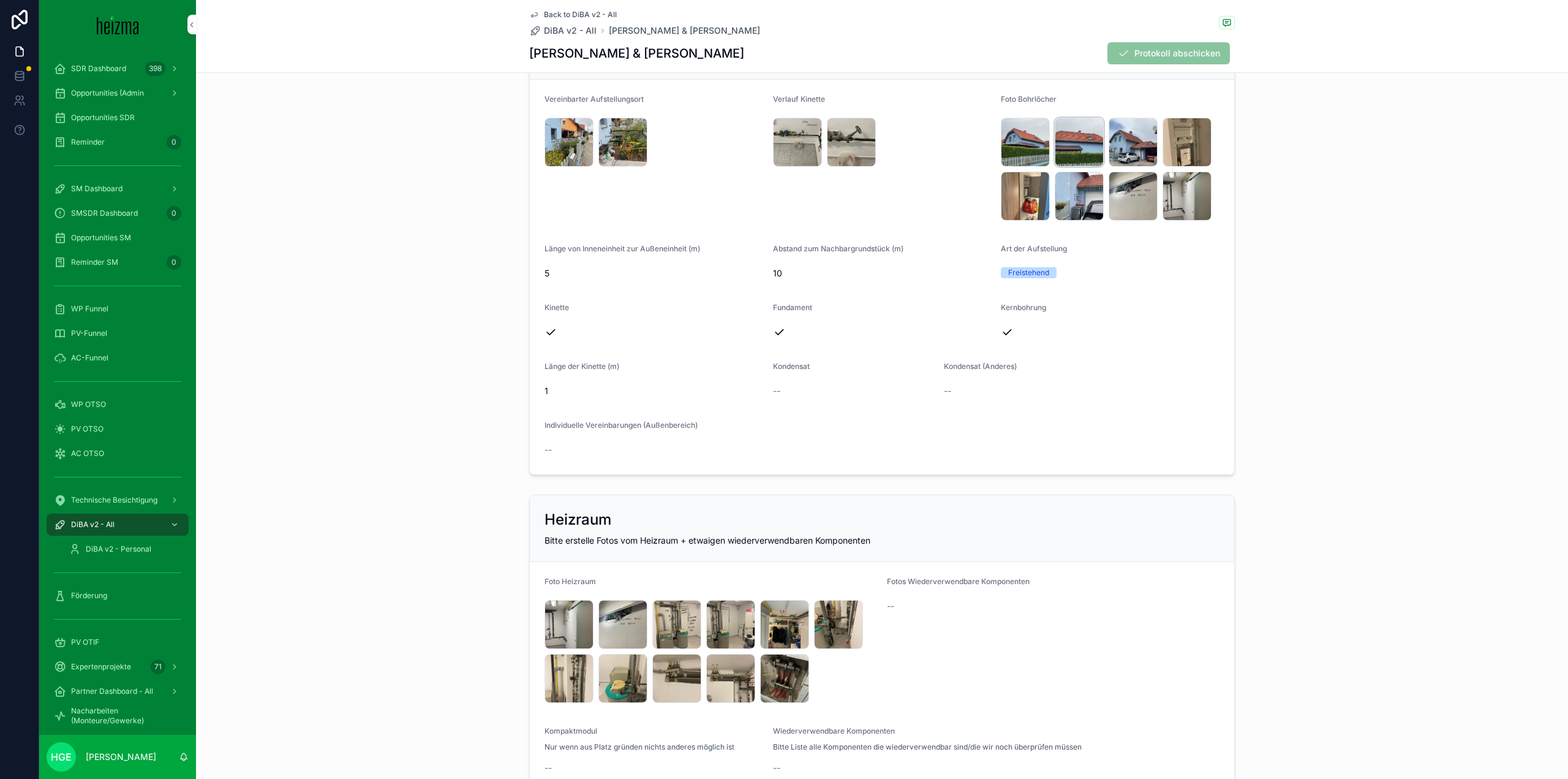
click at [1063, 150] on div "IMG_6509 .jpeg" at bounding box center [1079, 143] width 49 height 49
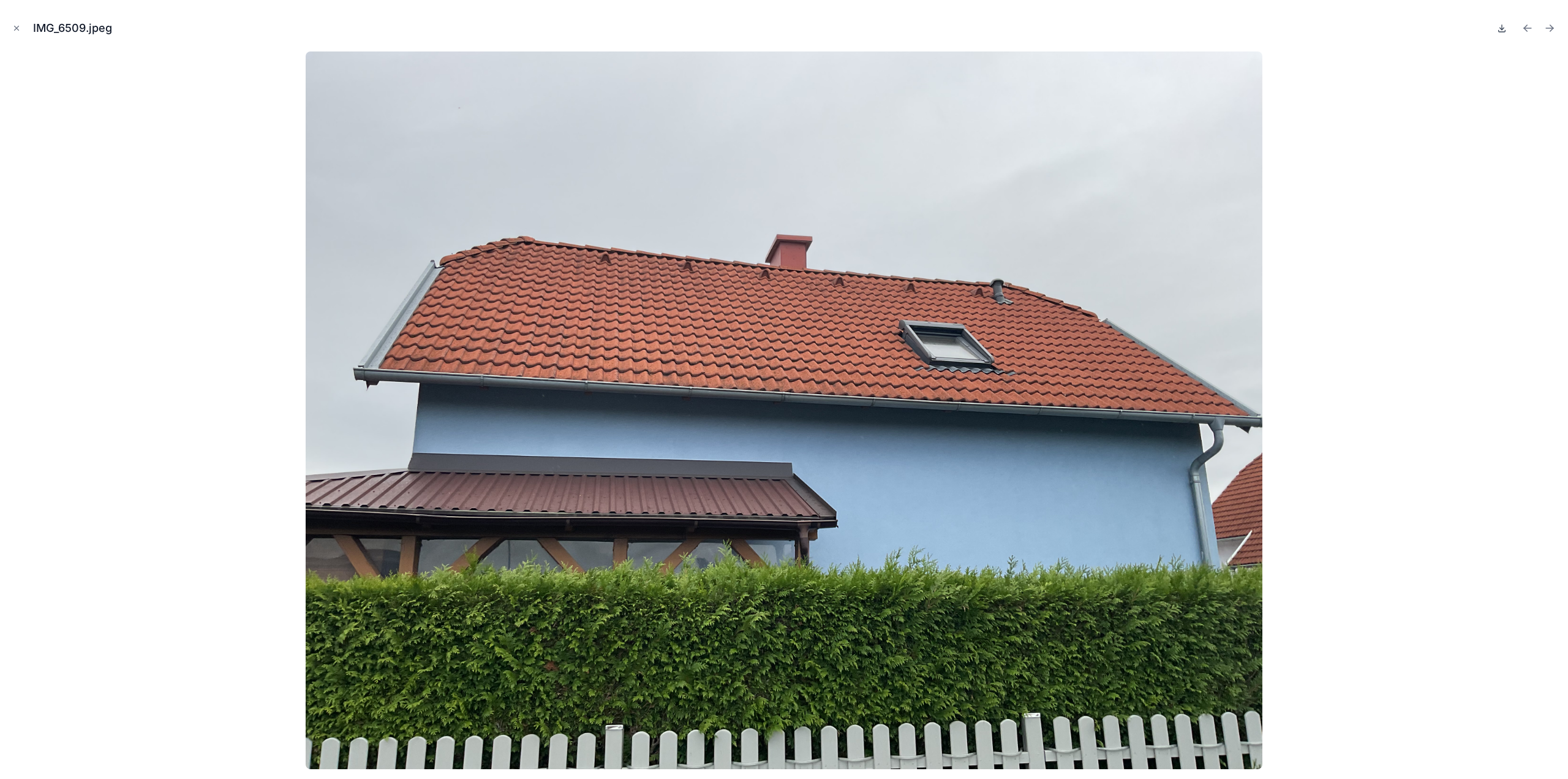
click at [1503, 30] on icon at bounding box center [1501, 28] width 10 height 10
click at [17, 27] on icon "Close modal" at bounding box center [16, 28] width 9 height 9
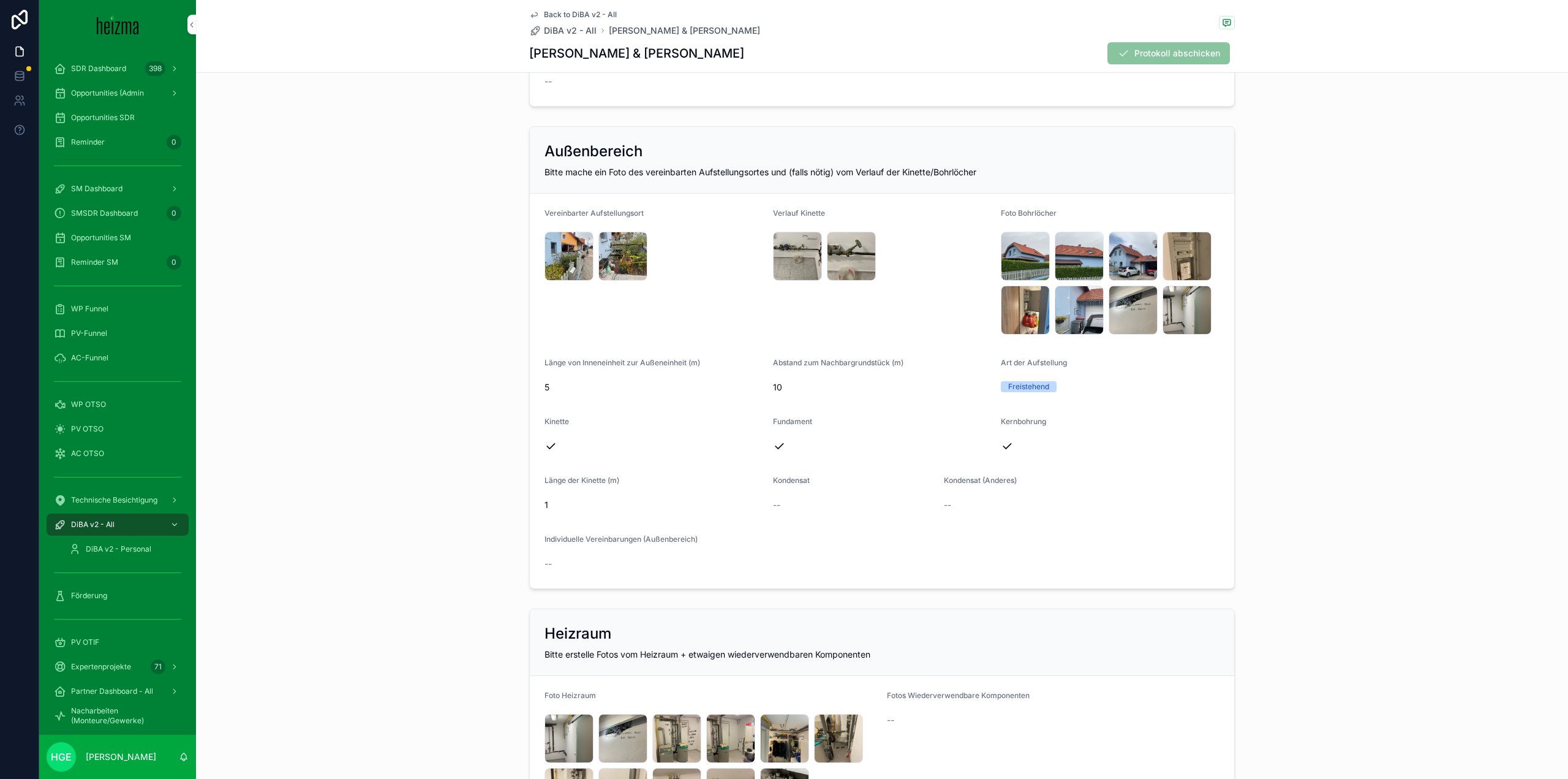
scroll to position [1287, 0]
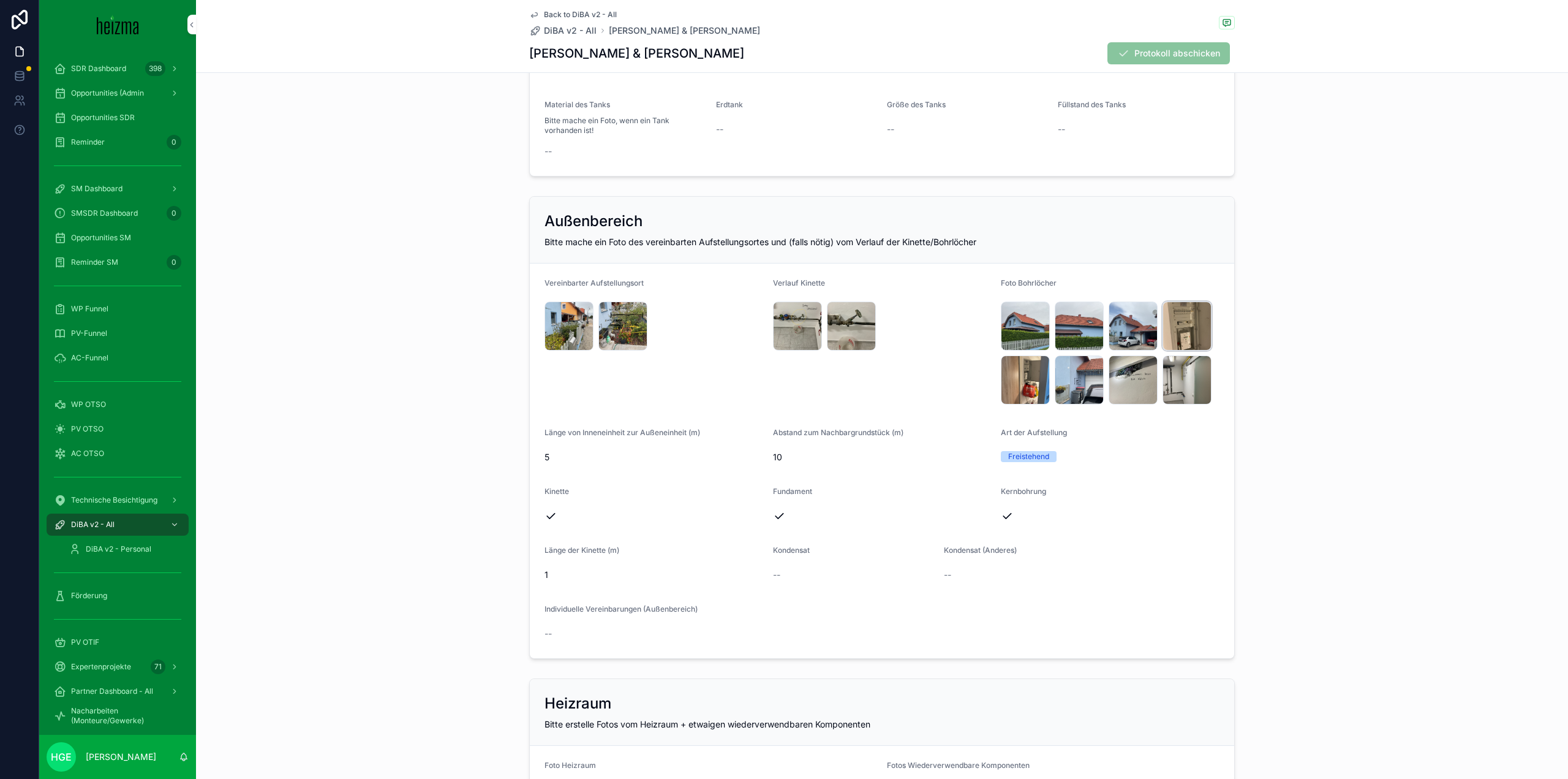
click at [1171, 329] on div "IMG_6511 .jpeg" at bounding box center [1188, 326] width 49 height 49
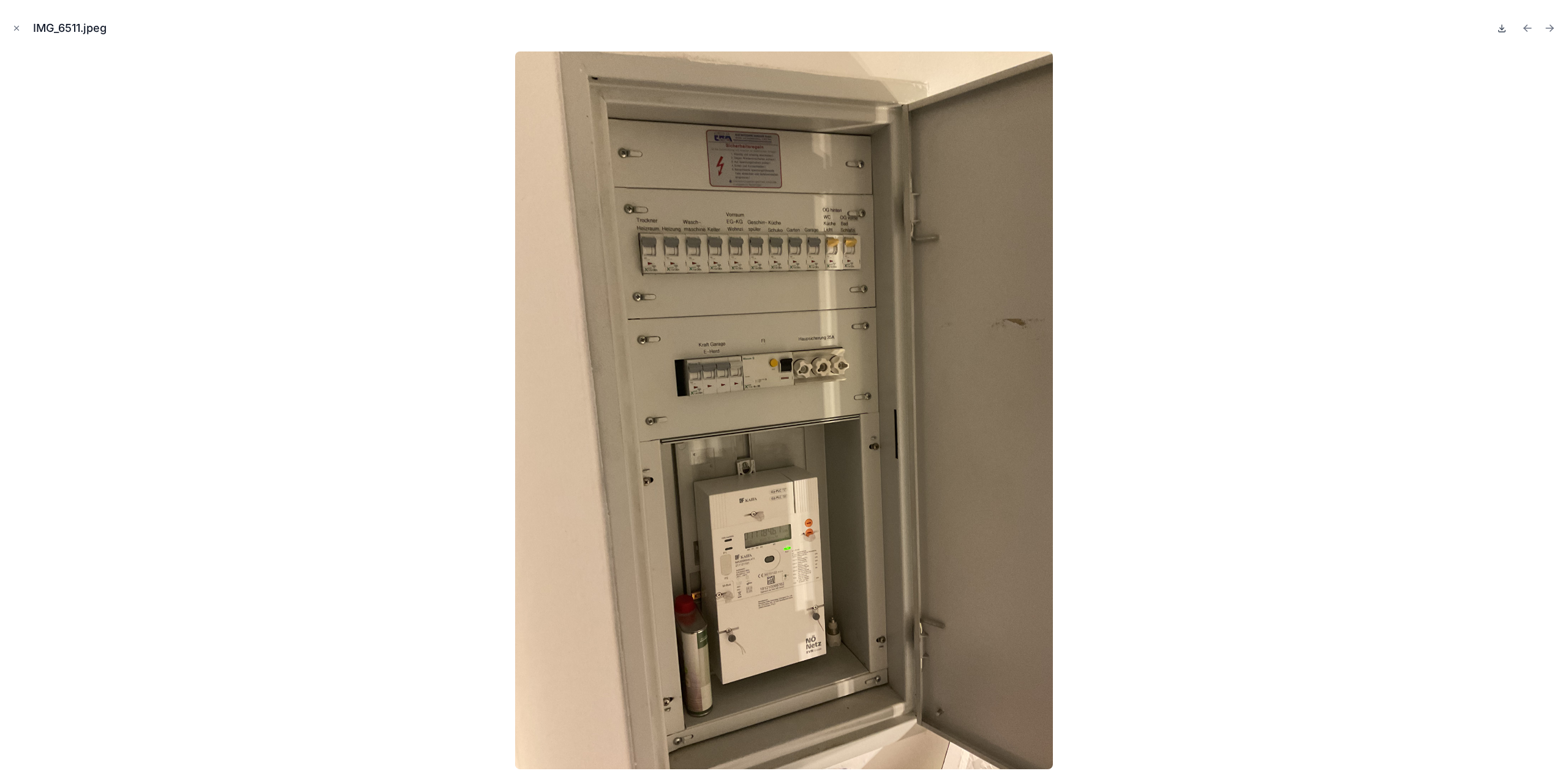
click at [1500, 28] on icon at bounding box center [1501, 28] width 10 height 10
click at [14, 26] on icon "Close modal" at bounding box center [16, 28] width 9 height 9
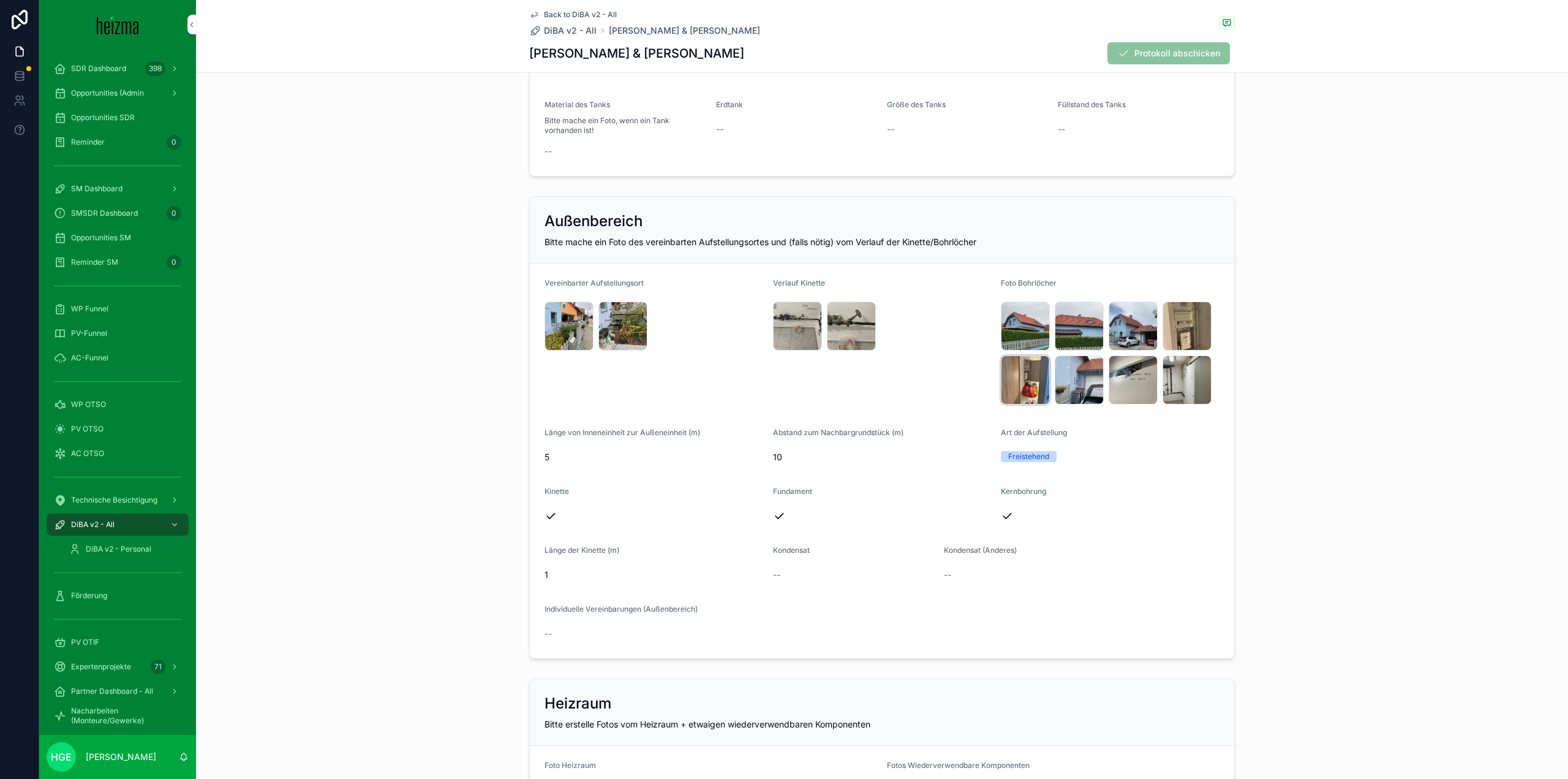
click at [1011, 388] on div "IMG_6512 .jpeg" at bounding box center [1025, 380] width 49 height 49
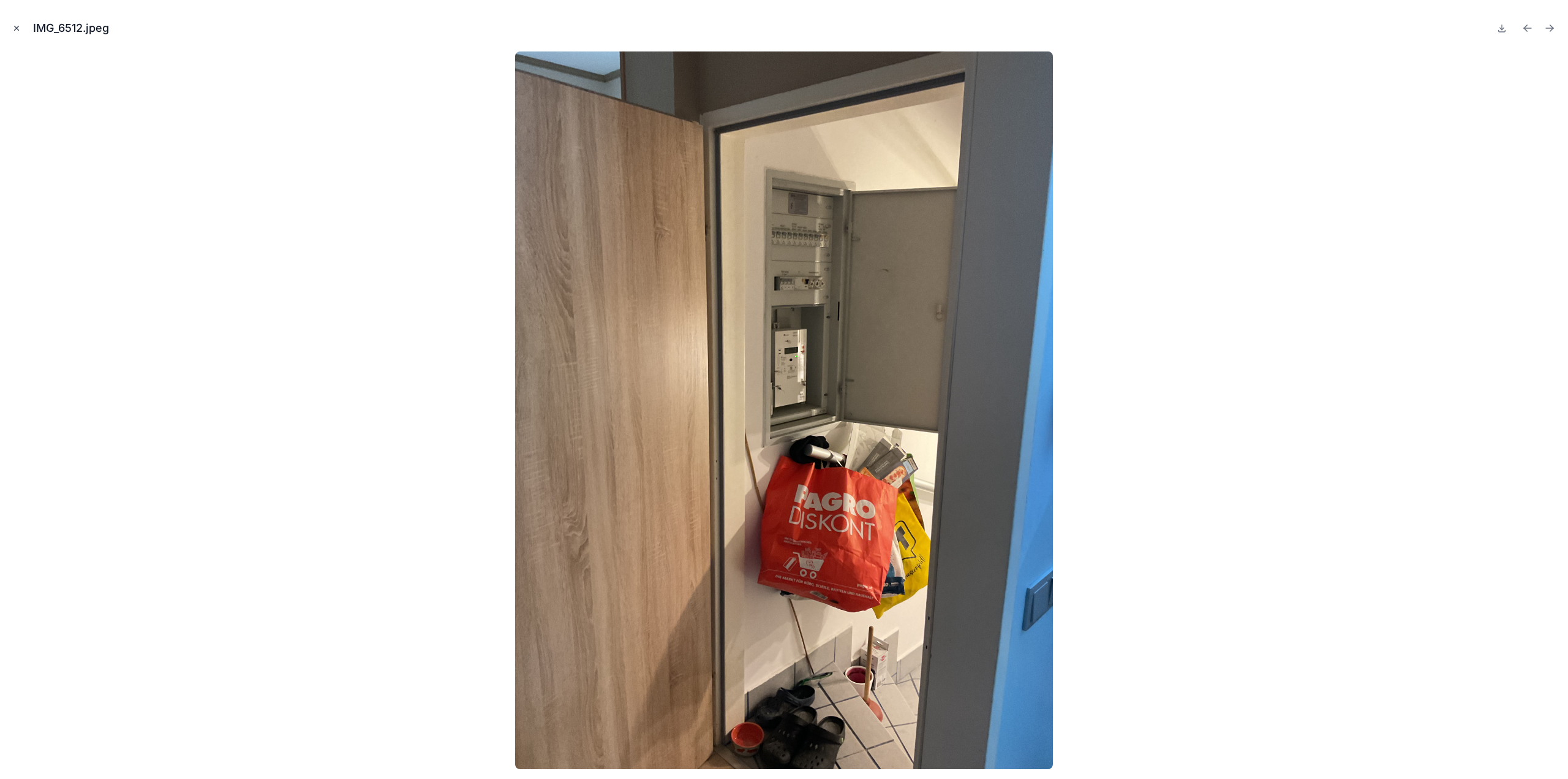
click at [18, 28] on icon "Close modal" at bounding box center [16, 28] width 9 height 9
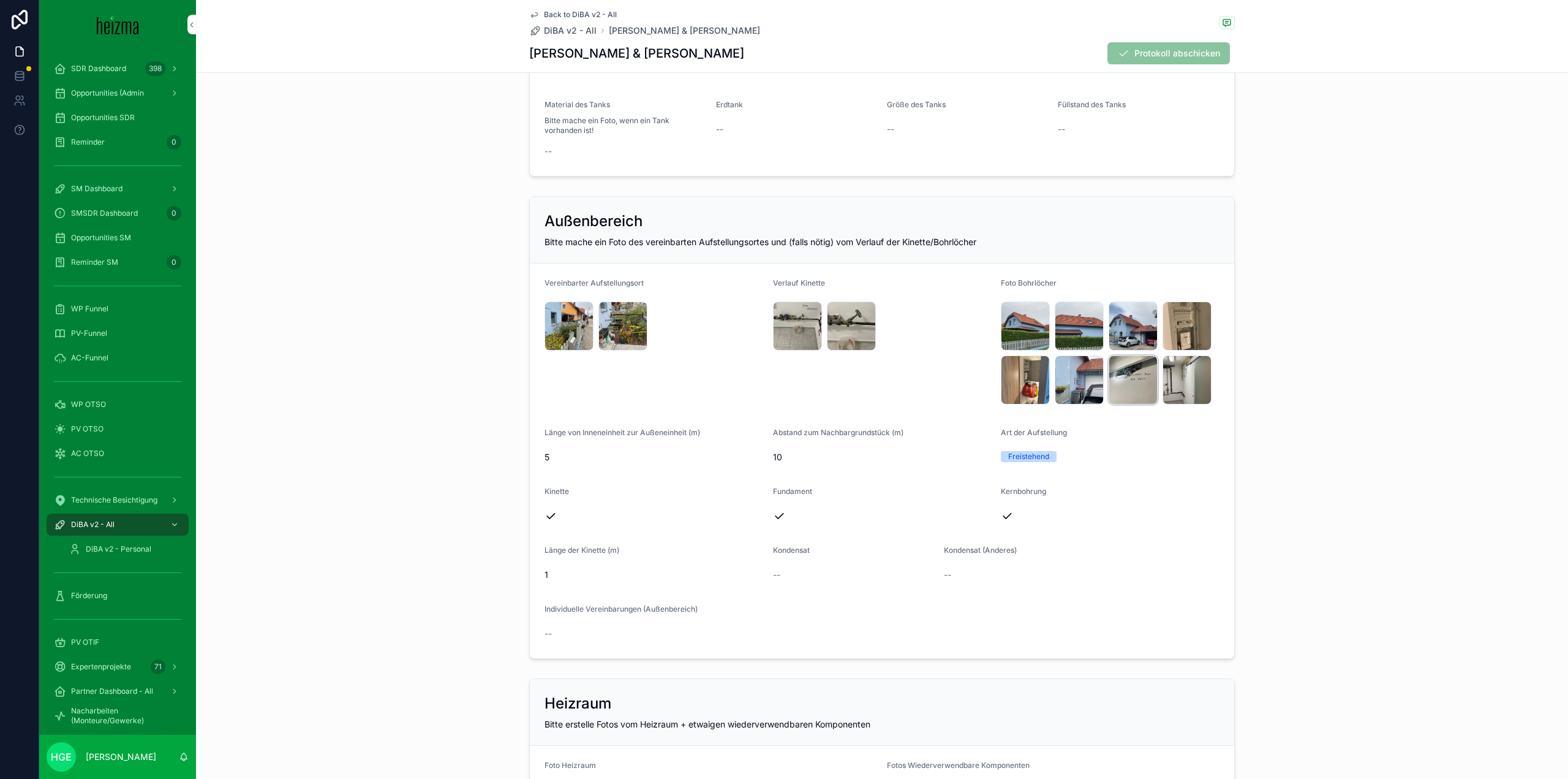
click at [1136, 382] on div "IMG_6514 .jpeg" at bounding box center [1133, 380] width 49 height 49
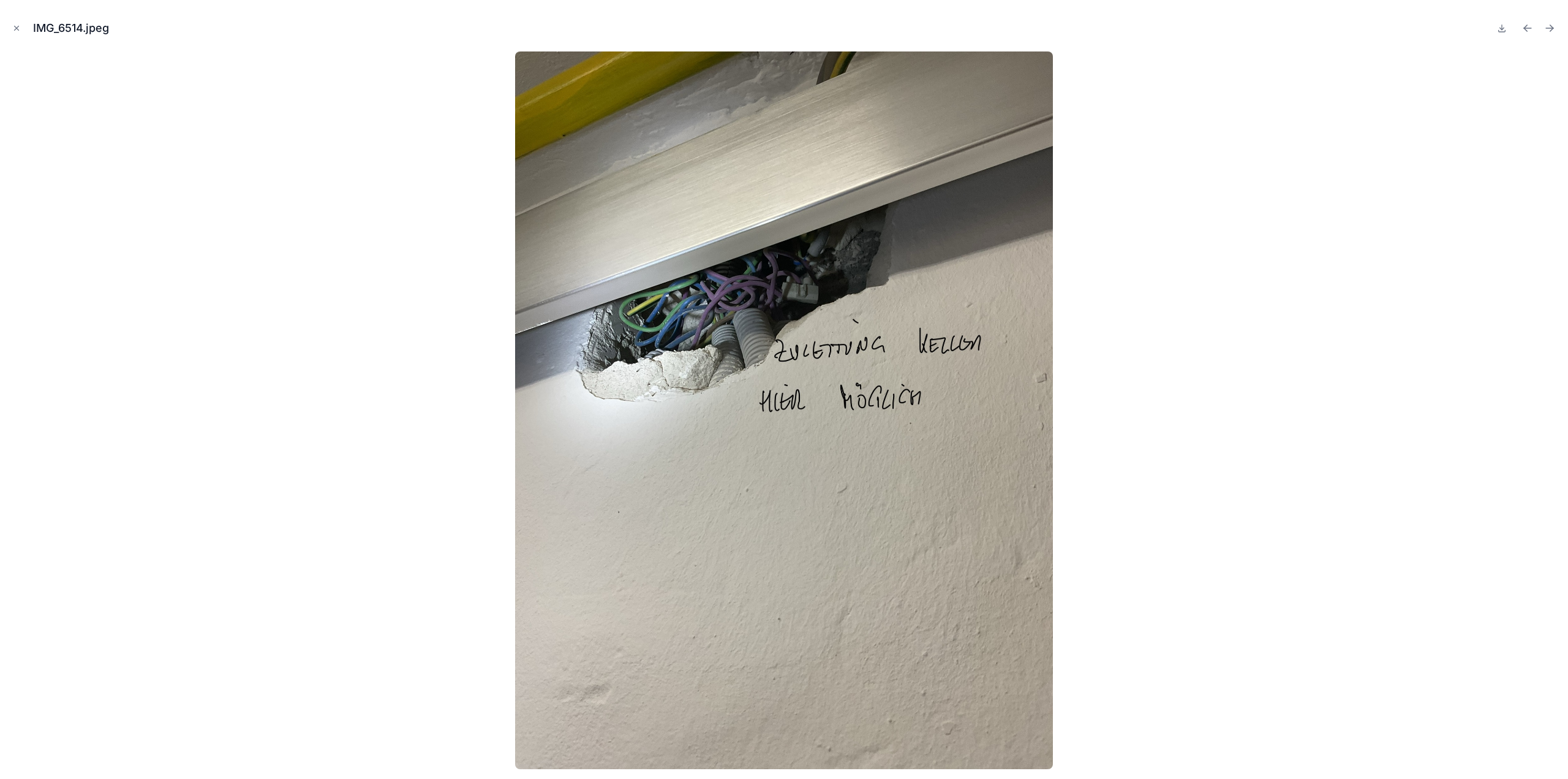
click at [1508, 29] on button at bounding box center [1501, 29] width 14 height 17
drag, startPoint x: 16, startPoint y: 27, endPoint x: 670, endPoint y: 87, distance: 656.7
click at [16, 27] on icon "Close modal" at bounding box center [16, 28] width 9 height 9
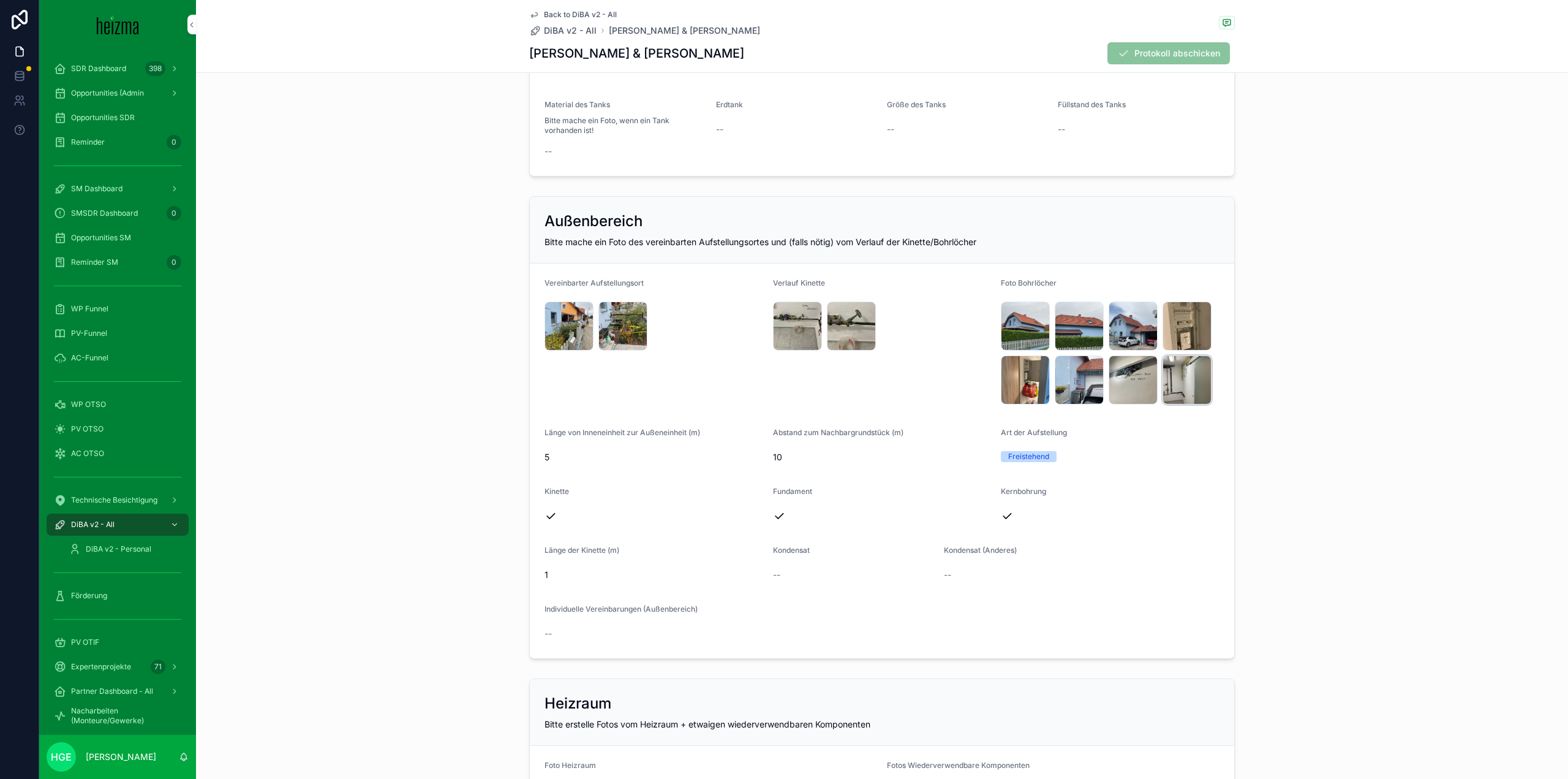
click at [1167, 386] on div "IMG_6513 .jpeg" at bounding box center [1188, 380] width 49 height 49
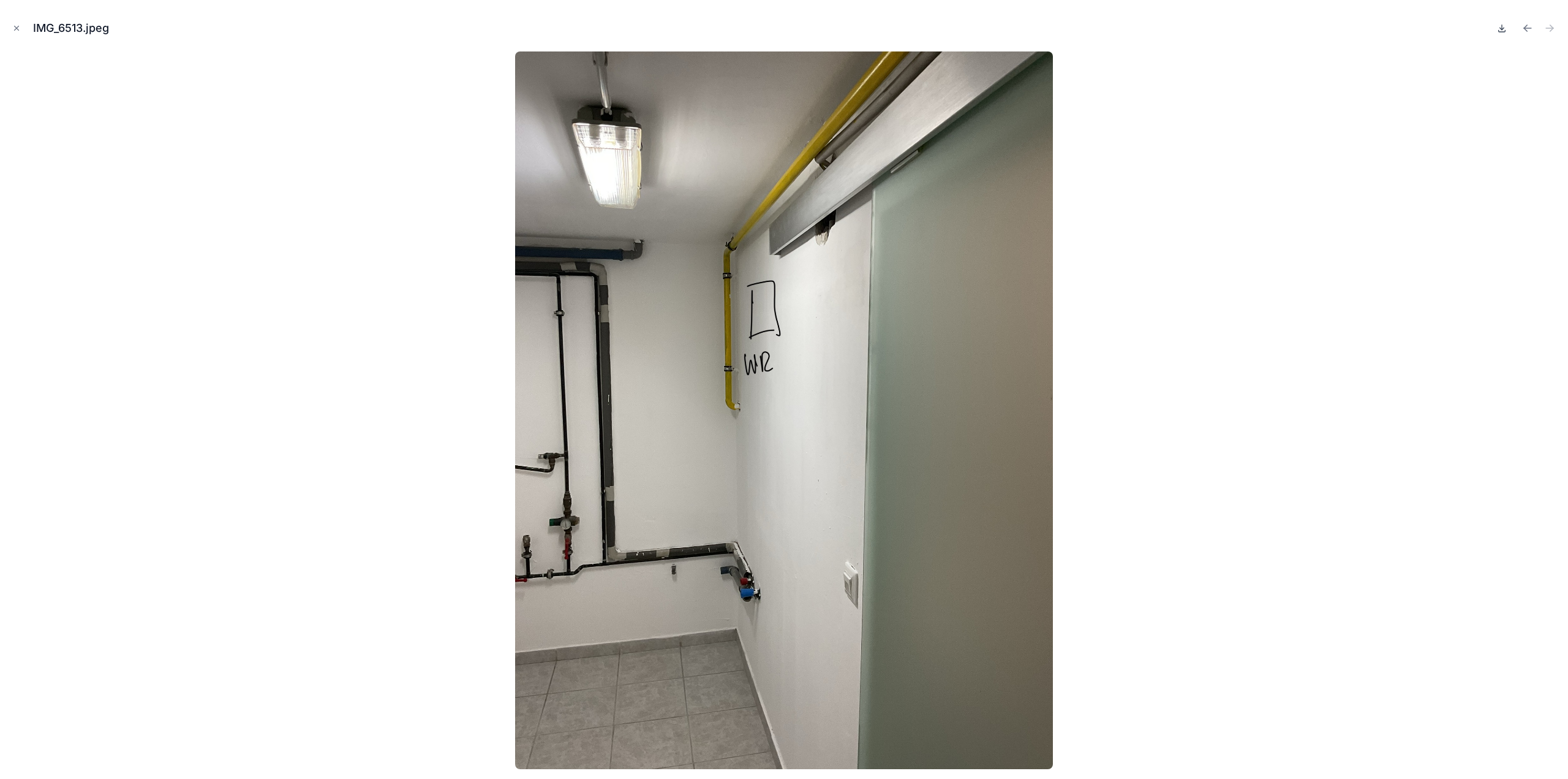
click at [1501, 26] on icon at bounding box center [1501, 28] width 10 height 10
click at [13, 22] on button "Close modal" at bounding box center [16, 29] width 13 height 13
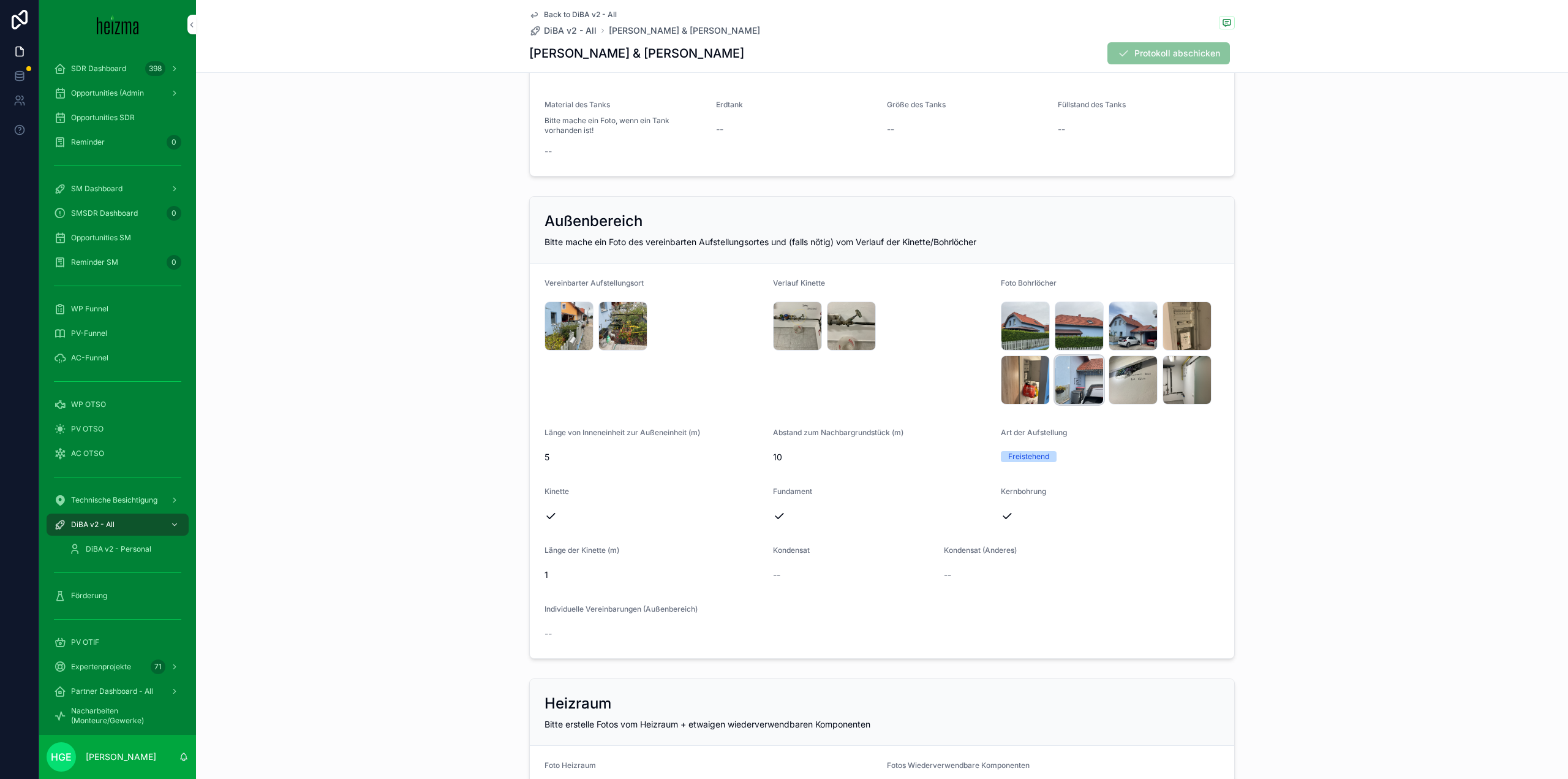
click at [1070, 384] on div "IMG_6526 .jpeg" at bounding box center [1079, 380] width 49 height 49
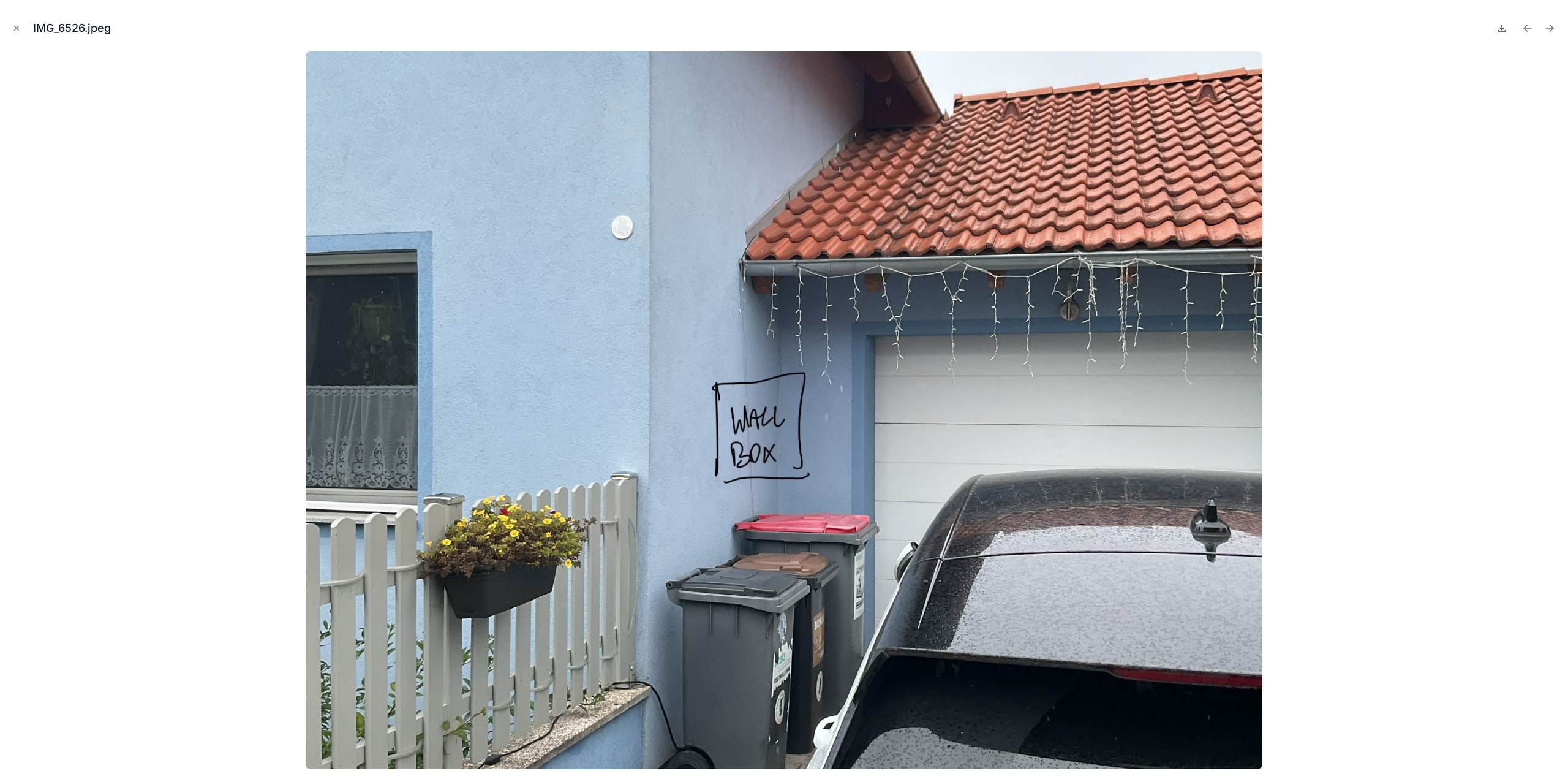
click at [1497, 27] on icon at bounding box center [1501, 28] width 10 height 10
click at [10, 26] on button "Close modal" at bounding box center [16, 29] width 13 height 13
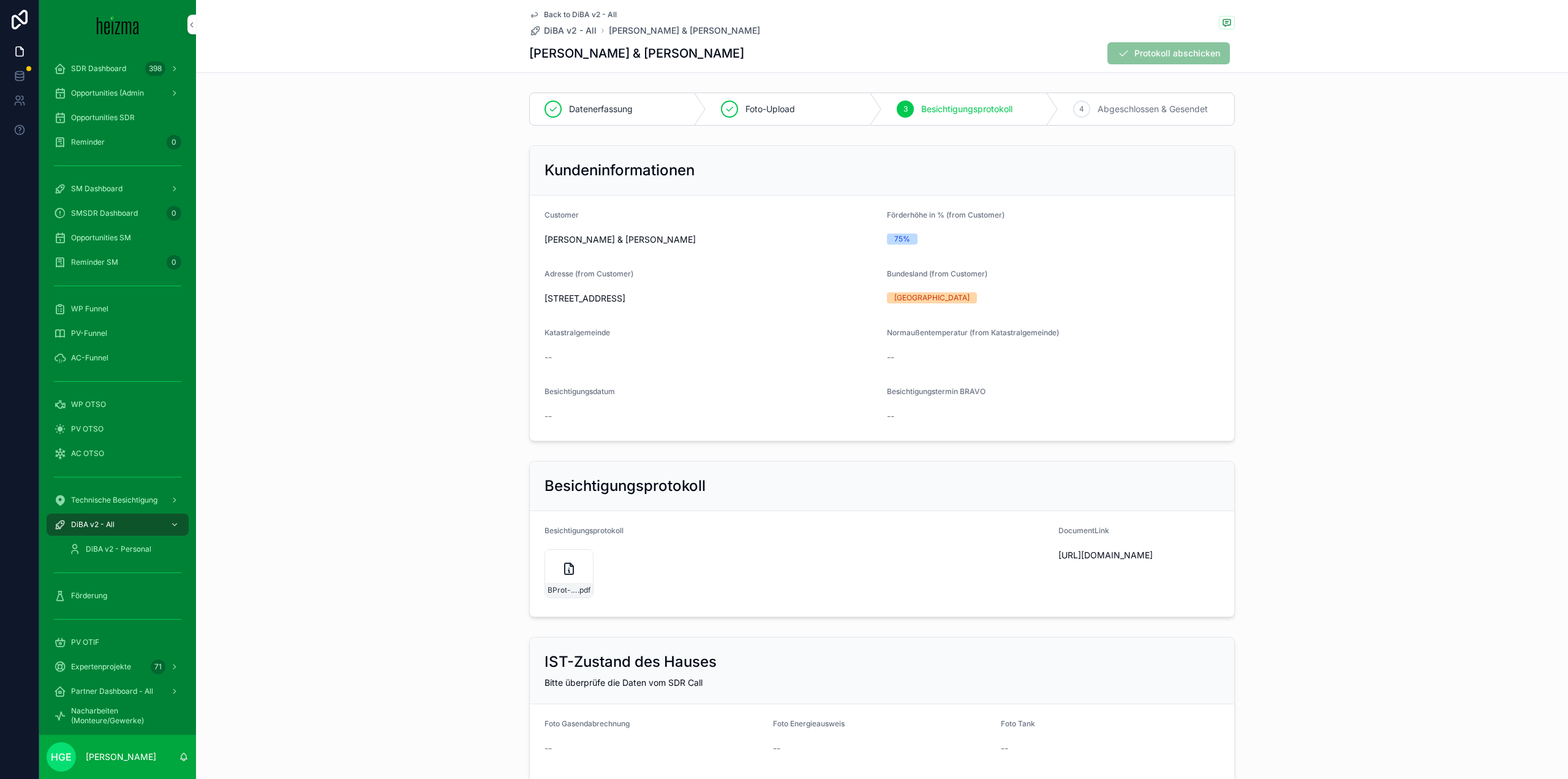
drag, startPoint x: 83, startPoint y: 337, endPoint x: 95, endPoint y: 334, distance: 12.4
click at [83, 337] on span "PV-Funnel" at bounding box center [89, 333] width 36 height 10
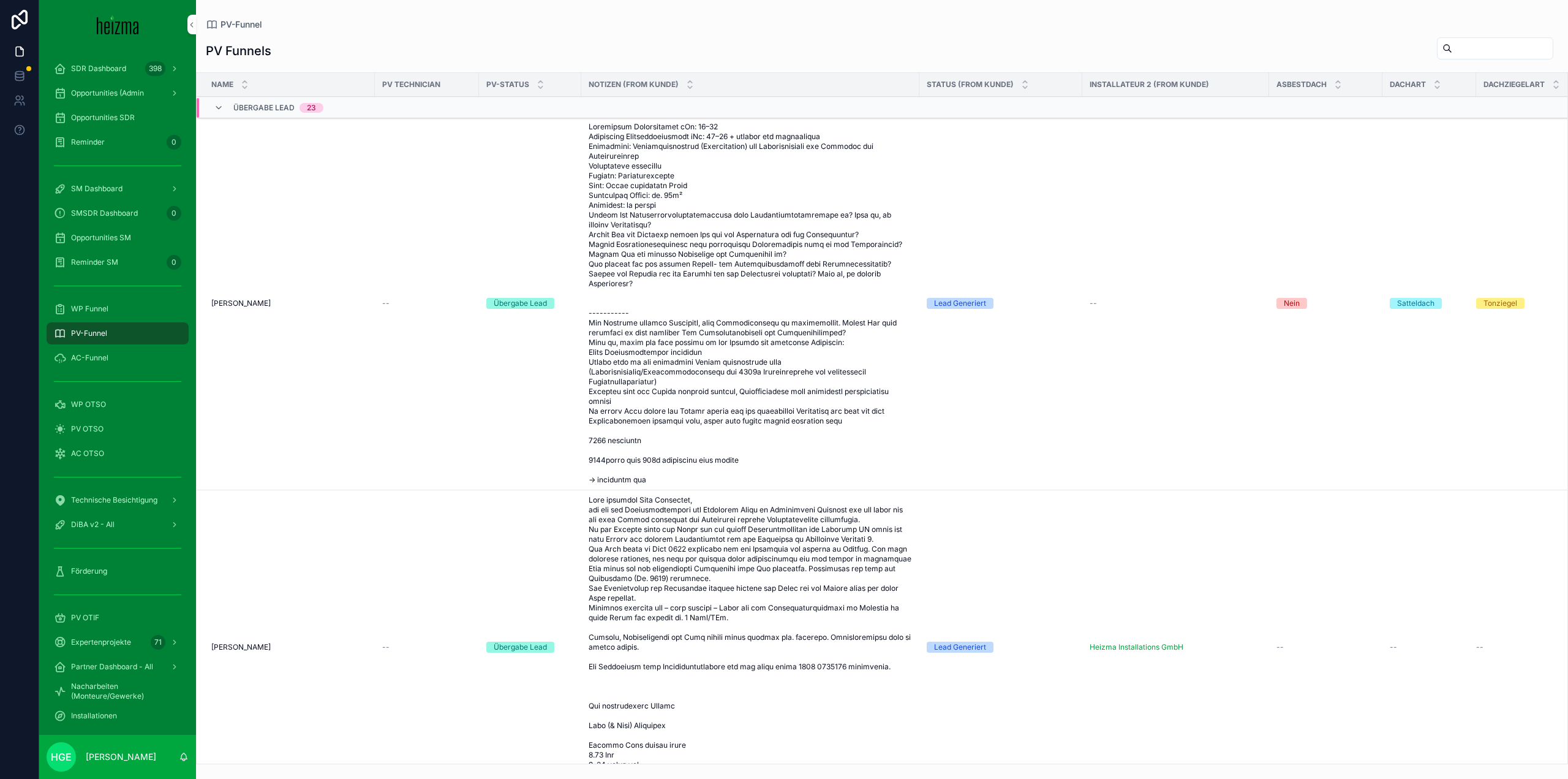
click at [1495, 48] on input "scrollable content" at bounding box center [1502, 49] width 101 height 17
type input "**********"
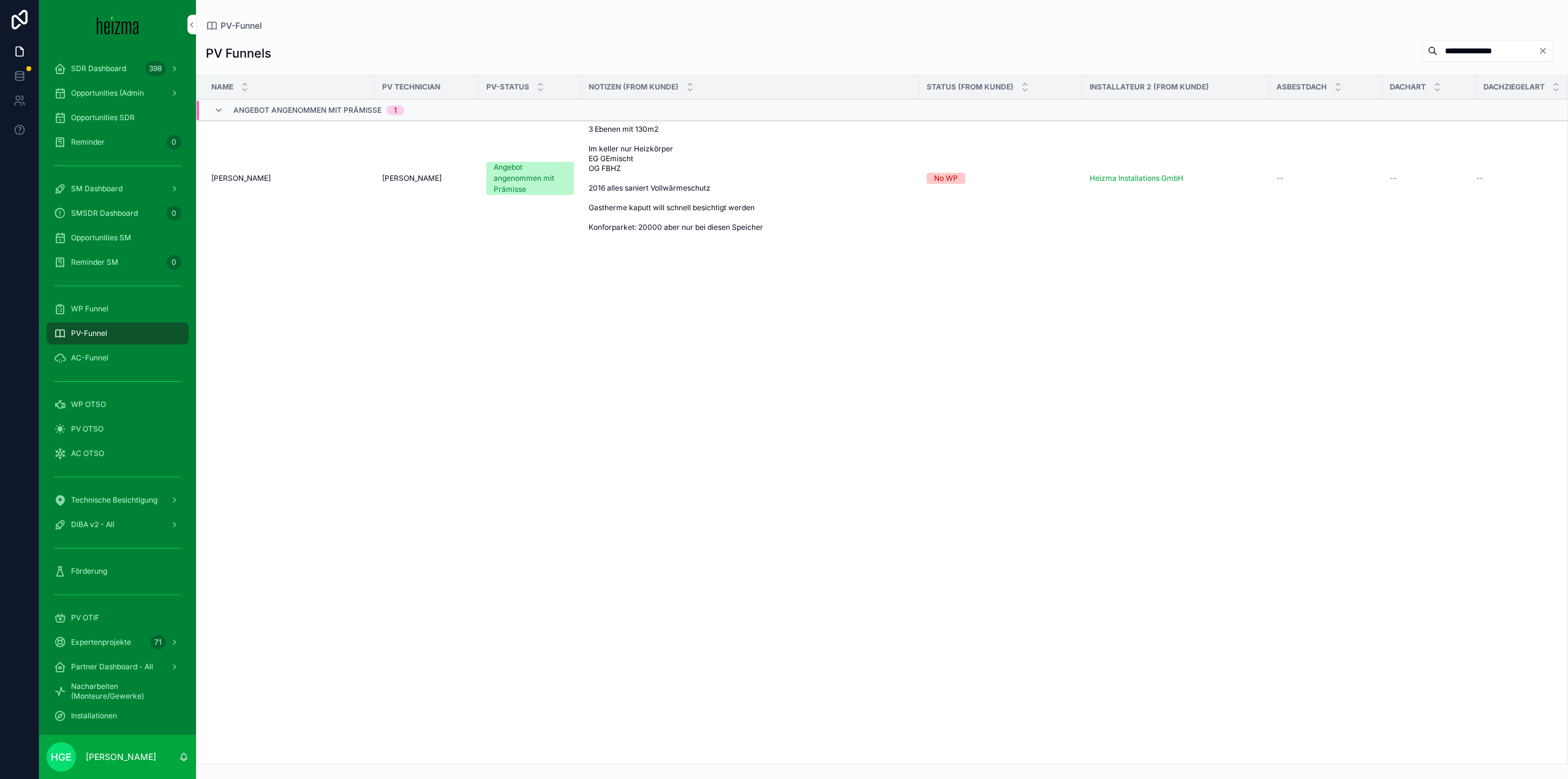
click at [269, 182] on div "Elisabeth Krenn Elisabeth Krenn" at bounding box center [289, 178] width 156 height 10
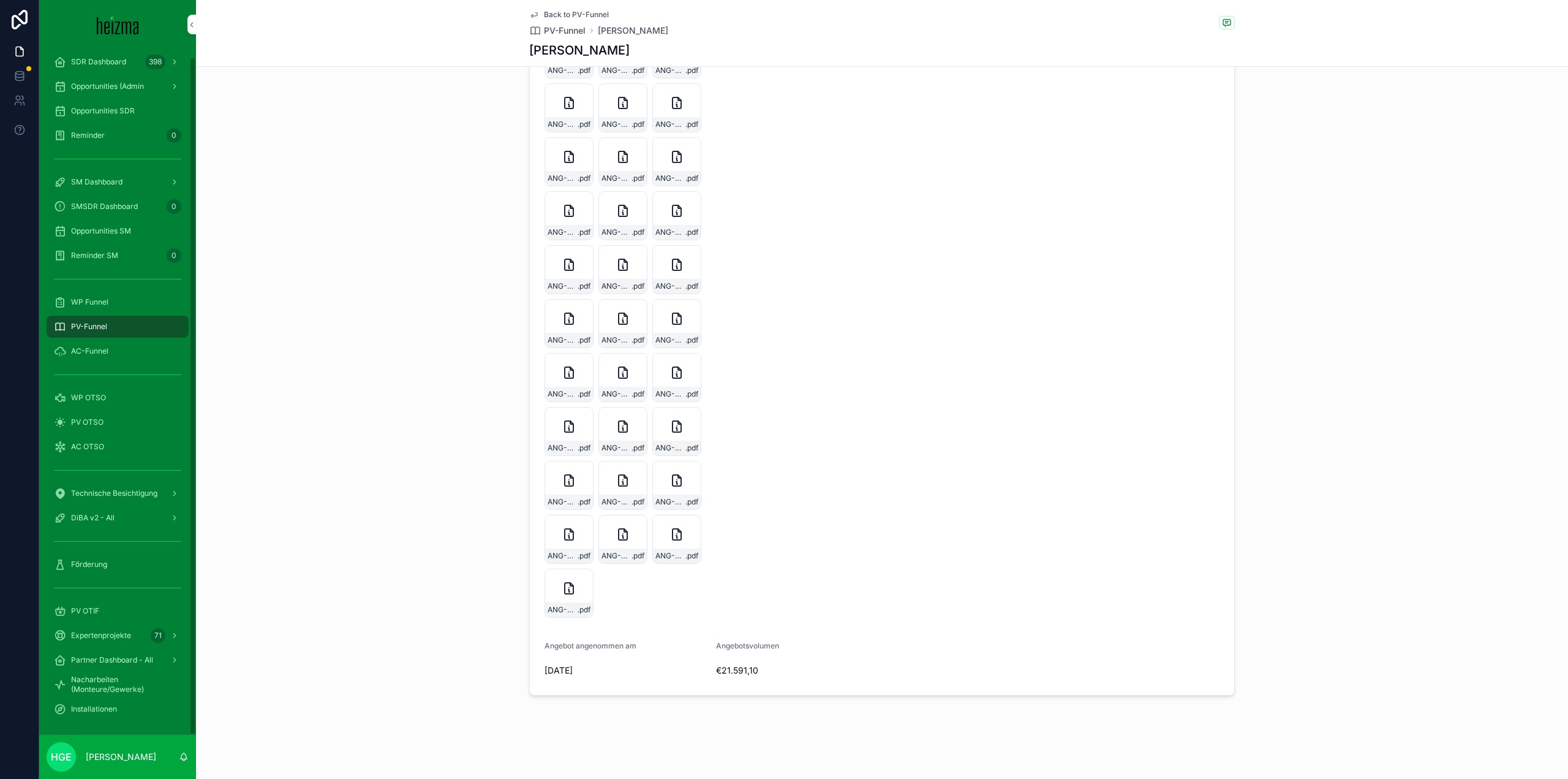
scroll to position [8, 0]
click at [97, 520] on span "DiBA v2 - All" at bounding box center [93, 516] width 44 height 10
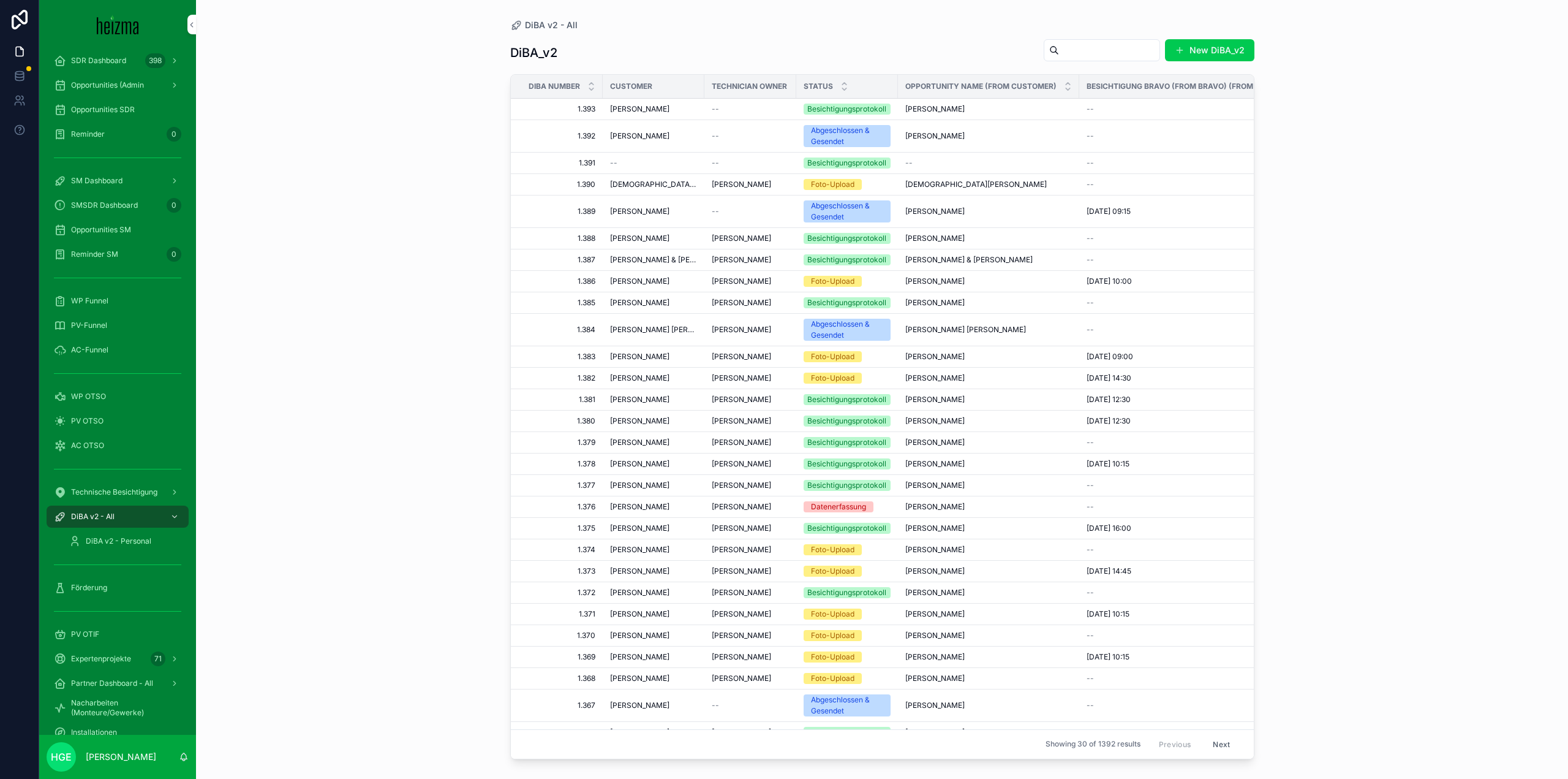
click at [1106, 48] on input "scrollable content" at bounding box center [1110, 50] width 101 height 17
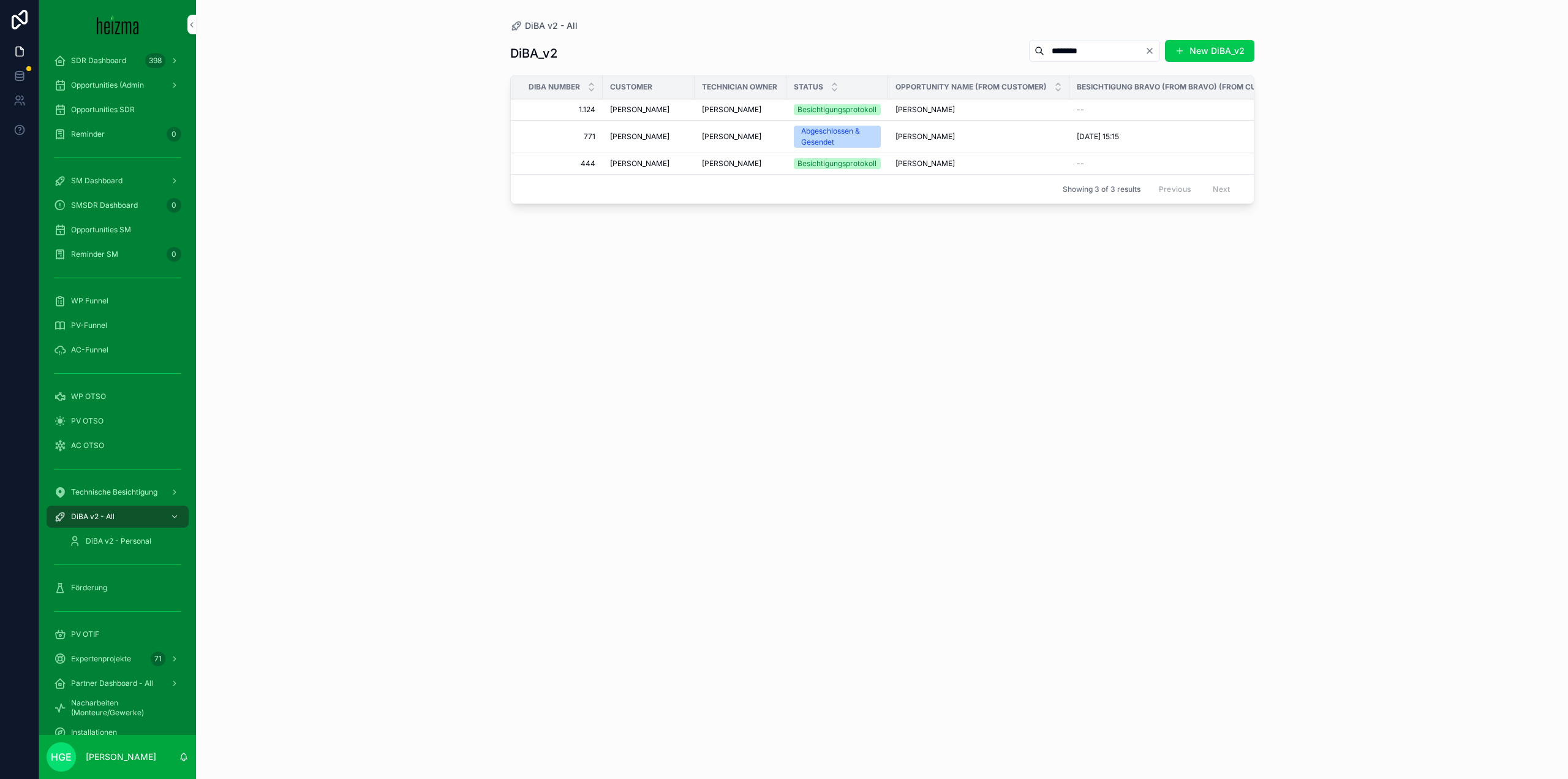
type input "********"
